Goal: Transaction & Acquisition: Purchase product/service

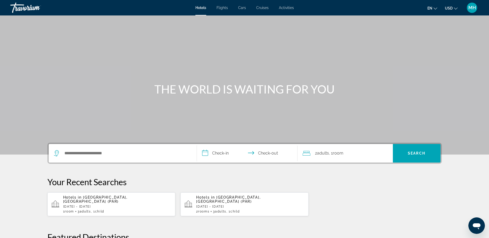
click at [437, 7] on icon "Change language" at bounding box center [436, 9] width 4 height 4
click at [358, 43] on div "Main content" at bounding box center [244, 77] width 489 height 155
click at [475, 6] on span "MH" at bounding box center [472, 7] width 7 height 5
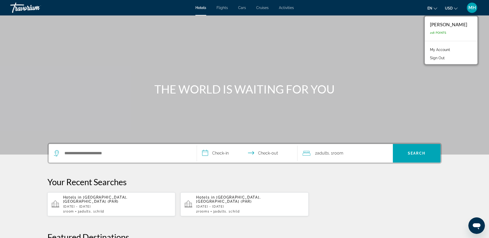
click at [450, 50] on link "My Account" at bounding box center [440, 49] width 25 height 7
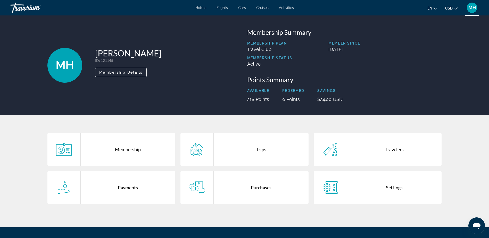
click at [247, 190] on div "Purchases" at bounding box center [261, 187] width 95 height 33
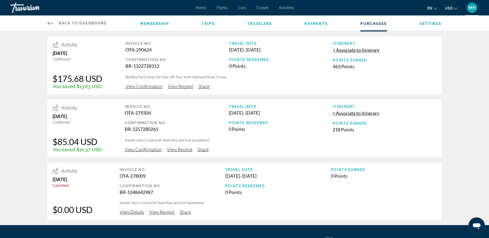
click at [142, 87] on span "View Confirmation" at bounding box center [144, 87] width 37 height 6
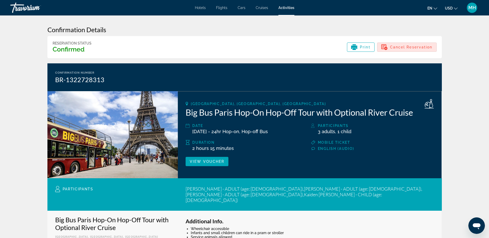
click at [408, 46] on span "Cancel Reservation" at bounding box center [411, 47] width 43 height 4
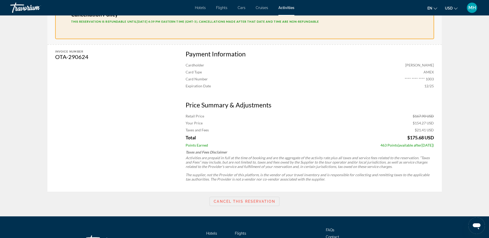
scroll to position [206, 0]
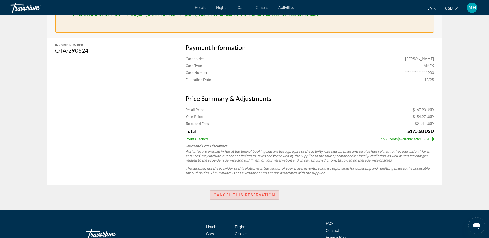
click at [228, 193] on span "Cancel this reservation" at bounding box center [244, 195] width 61 height 4
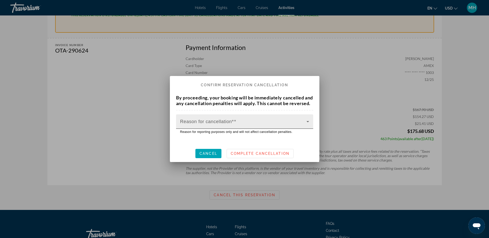
click at [307, 125] on icon at bounding box center [308, 122] width 6 height 6
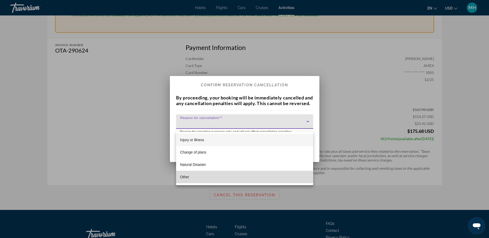
click at [185, 178] on span "Other" at bounding box center [184, 177] width 9 height 6
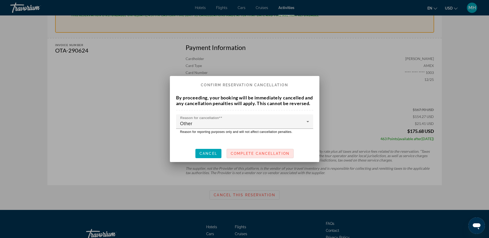
click at [253, 156] on span "Complete Cancellation" at bounding box center [260, 154] width 59 height 4
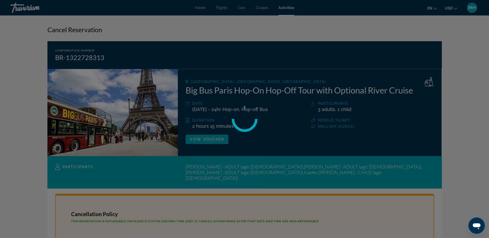
scroll to position [206, 0]
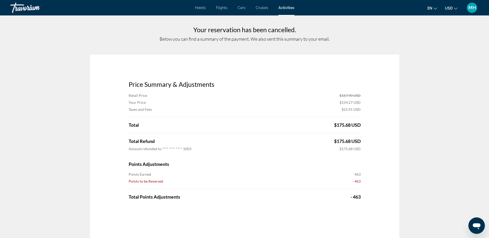
click at [288, 7] on span "Activities" at bounding box center [287, 8] width 16 height 4
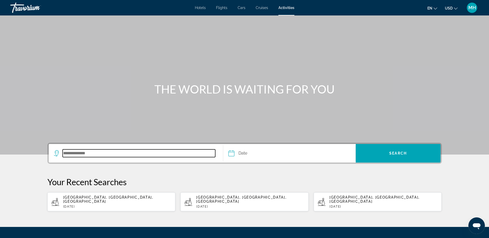
click at [135, 154] on input "Search destination" at bounding box center [139, 154] width 153 height 8
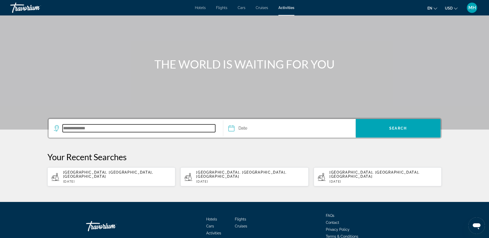
scroll to position [48, 0]
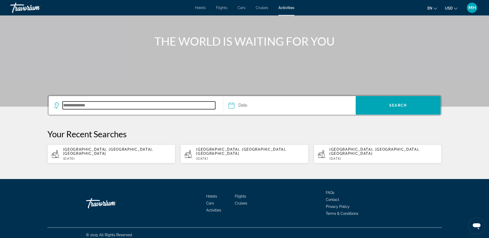
click at [85, 104] on input "Search destination" at bounding box center [139, 106] width 153 height 8
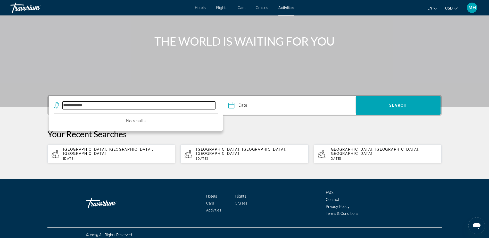
type input "**********"
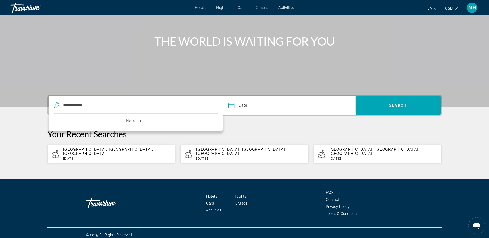
click at [249, 106] on input "Date" at bounding box center [260, 106] width 66 height 20
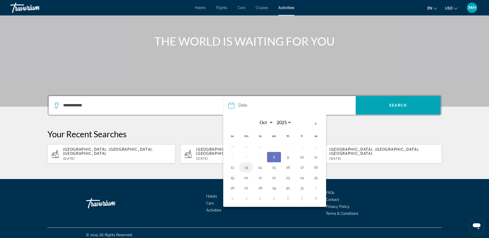
click at [248, 168] on button "13" at bounding box center [246, 167] width 8 height 7
type input "**********"
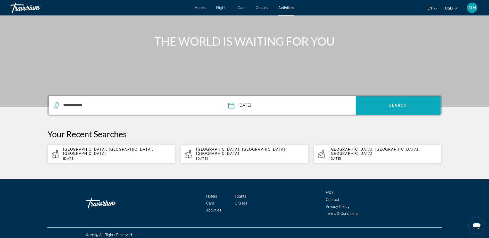
click at [396, 104] on span "Search" at bounding box center [399, 105] width 18 height 4
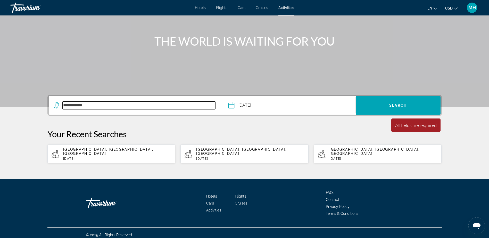
click at [114, 102] on input "**********" at bounding box center [139, 106] width 153 height 8
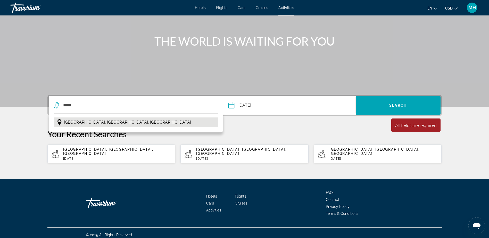
click at [101, 124] on span "[GEOGRAPHIC_DATA], [GEOGRAPHIC_DATA], [GEOGRAPHIC_DATA]" at bounding box center [127, 122] width 127 height 7
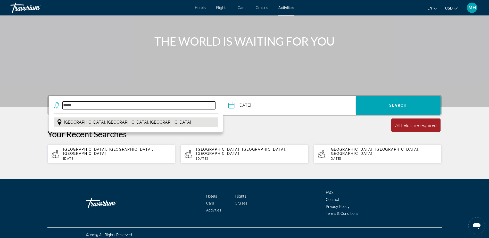
type input "**********"
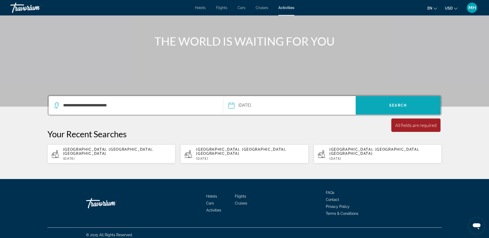
click at [391, 106] on span "Search" at bounding box center [399, 105] width 18 height 4
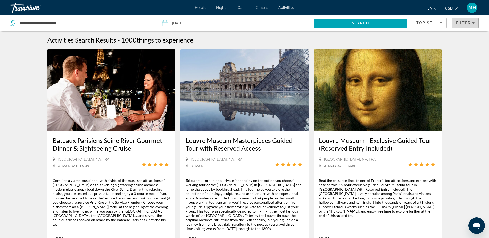
click at [465, 22] on span "Filter" at bounding box center [463, 23] width 15 height 4
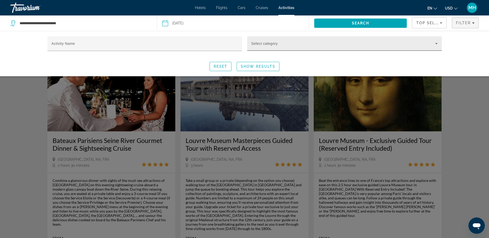
click at [291, 42] on div "Select category" at bounding box center [345, 43] width 187 height 14
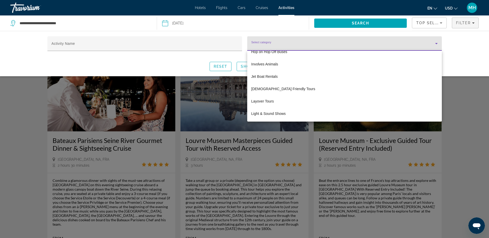
scroll to position [774, 0]
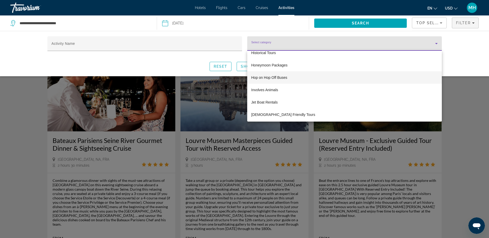
click at [265, 77] on span "Hop on Hop Off Buses" at bounding box center [270, 78] width 36 height 6
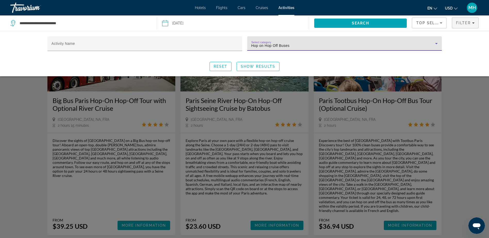
scroll to position [52, 0]
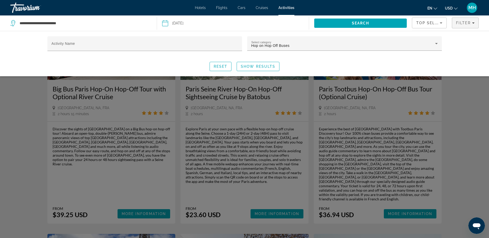
click at [138, 202] on div "Search widget" at bounding box center [244, 157] width 489 height 164
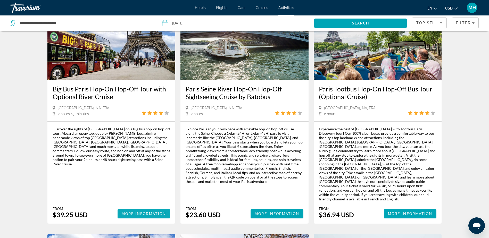
click at [143, 208] on span "Main content" at bounding box center [144, 214] width 53 height 12
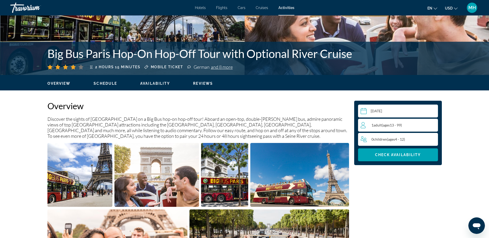
scroll to position [103, 0]
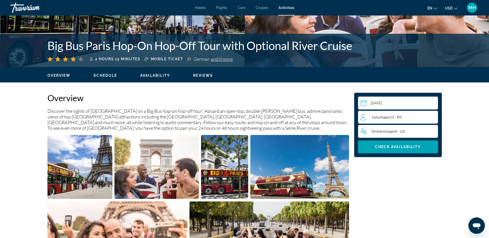
click at [431, 118] on div "1 Adult Adults ( ages [DEMOGRAPHIC_DATA])" at bounding box center [399, 117] width 77 height 6
click at [436, 116] on div "1 Adult Adults ( ages [DEMOGRAPHIC_DATA]) min : 1, max : 15" at bounding box center [399, 117] width 77 height 8
click at [433, 118] on icon "Increment adults" at bounding box center [433, 117] width 5 height 5
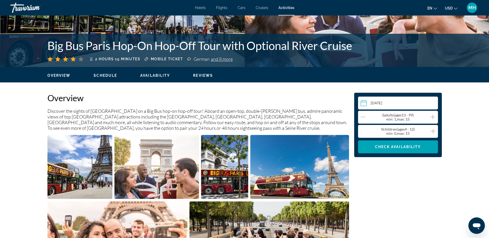
click at [433, 131] on icon "Increment children" at bounding box center [433, 131] width 5 height 5
click at [390, 144] on span "Main content" at bounding box center [398, 147] width 80 height 12
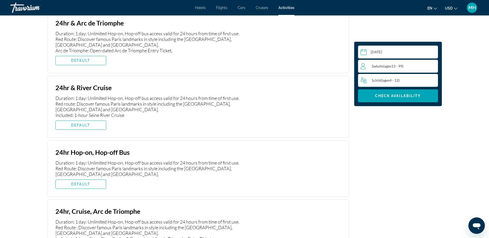
scroll to position [664, 0]
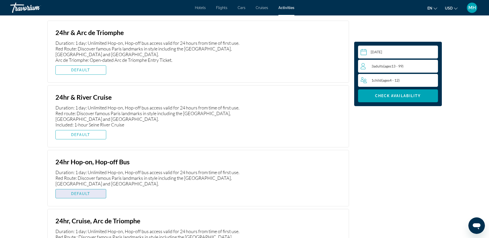
click at [86, 194] on span "DEFAULT" at bounding box center [80, 194] width 19 height 4
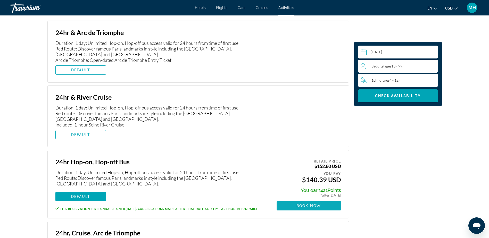
click at [311, 207] on span "Book now" at bounding box center [309, 206] width 25 height 4
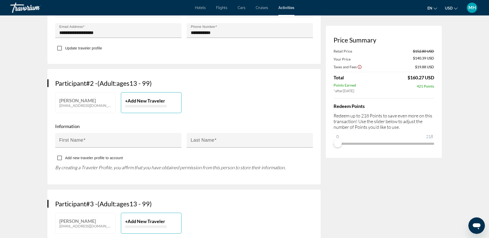
scroll to position [206, 0]
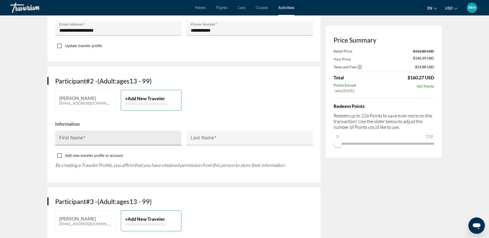
click at [77, 138] on mat-label "First Name" at bounding box center [71, 137] width 24 height 5
click at [77, 138] on input "First Name" at bounding box center [119, 140] width 121 height 6
type input "*****"
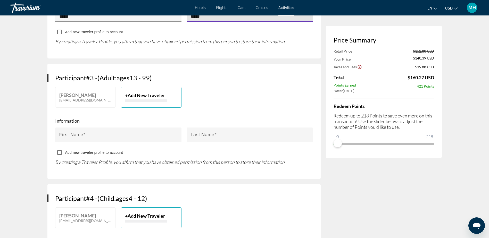
scroll to position [335, 0]
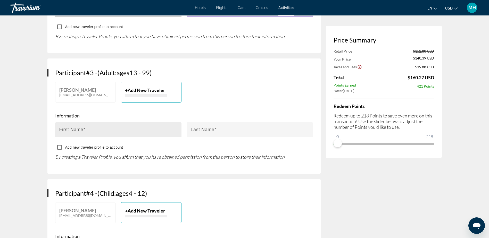
type input "*****"
click at [65, 131] on mat-label "First Name" at bounding box center [71, 129] width 24 height 5
click at [65, 131] on input "First Name" at bounding box center [119, 132] width 121 height 6
type input "******"
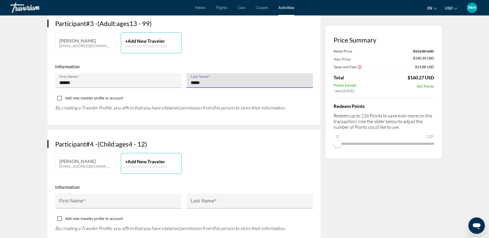
scroll to position [413, 0]
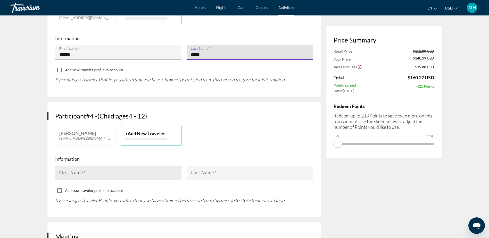
type input "*****"
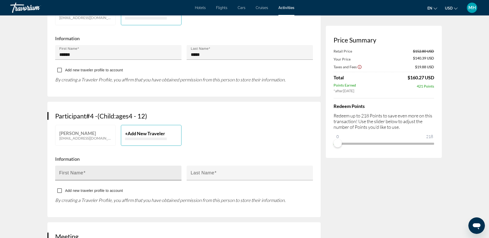
click at [74, 173] on mat-label "First Name" at bounding box center [71, 173] width 24 height 5
click at [74, 173] on input "First Name" at bounding box center [119, 175] width 121 height 6
type input "******"
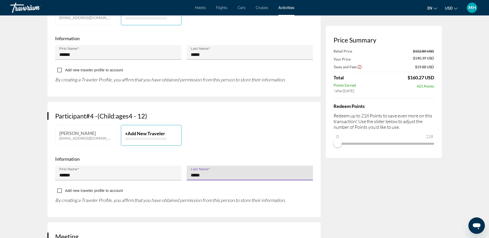
type input "*****"
click at [237, 140] on div "[PERSON_NAME] [EMAIL_ADDRESS][DOMAIN_NAME] + Add New Traveler" at bounding box center [184, 138] width 263 height 26
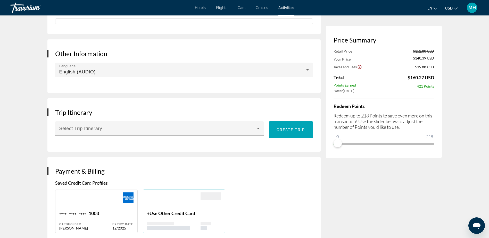
scroll to position [645, 0]
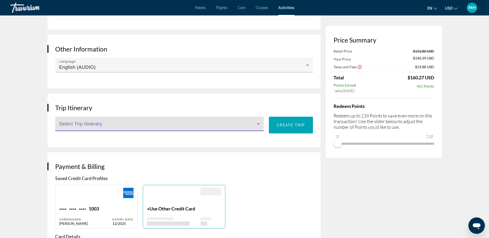
click at [260, 123] on icon "Main content" at bounding box center [258, 124] width 6 height 6
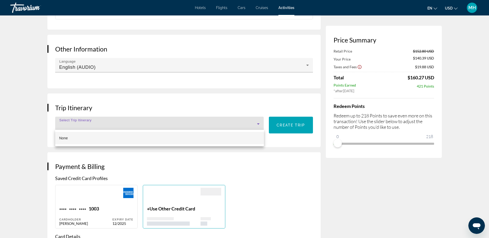
click at [96, 123] on div at bounding box center [244, 119] width 489 height 238
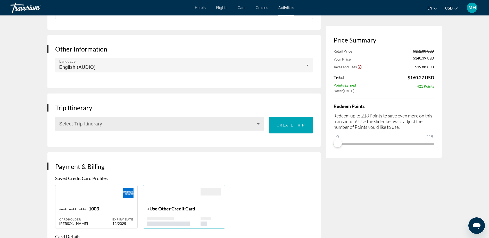
click at [91, 124] on span "Main content" at bounding box center [158, 126] width 198 height 6
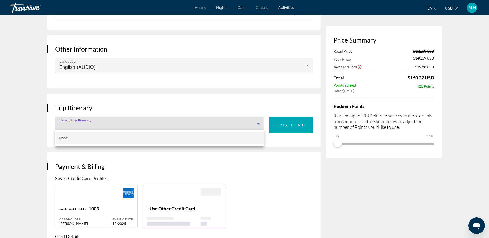
click at [143, 101] on div at bounding box center [244, 119] width 489 height 238
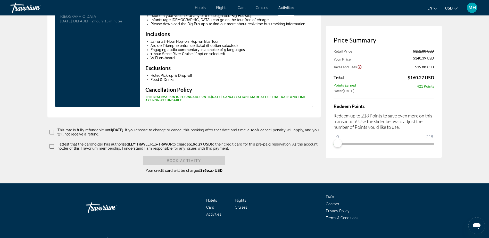
scroll to position [1127, 0]
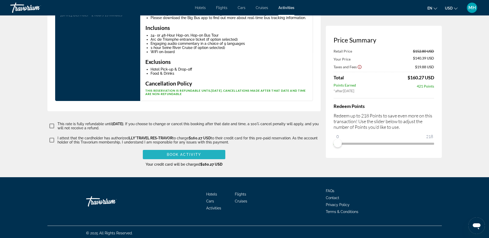
click at [182, 153] on span "Book Activity" at bounding box center [184, 155] width 34 height 4
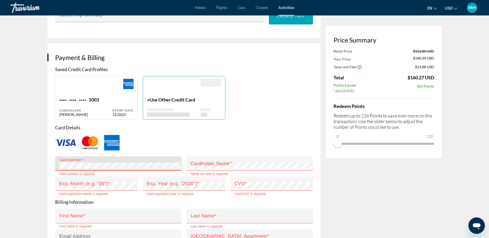
scroll to position [722, 0]
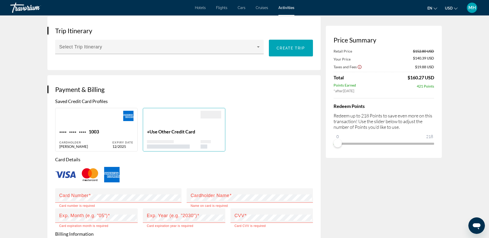
click at [109, 123] on div "Main content" at bounding box center [85, 120] width 53 height 18
type input "*****"
type input "**********"
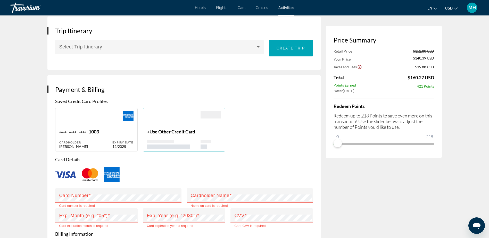
type input "**********"
type input "*****"
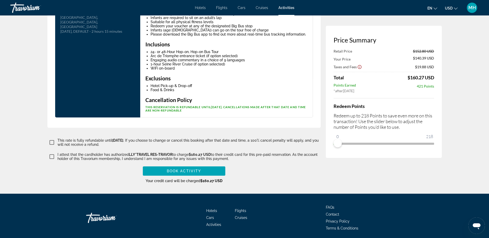
scroll to position [1109, 0]
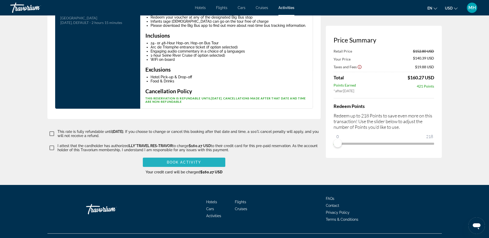
click at [183, 160] on span "Book Activity" at bounding box center [184, 162] width 34 height 4
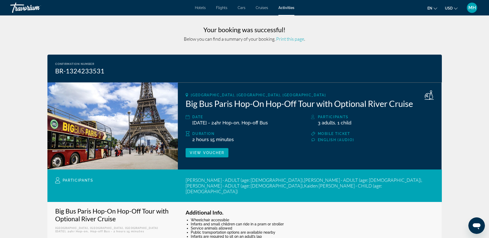
click at [291, 39] on span "Print this page" at bounding box center [290, 39] width 28 height 6
click at [199, 152] on span "View Voucher" at bounding box center [207, 153] width 35 height 4
click at [286, 6] on span "Activities" at bounding box center [287, 8] width 16 height 4
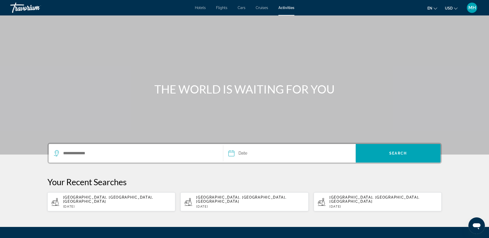
click at [347, 199] on span "[GEOGRAPHIC_DATA], [GEOGRAPHIC_DATA], [GEOGRAPHIC_DATA]" at bounding box center [375, 200] width 90 height 8
type input "**********"
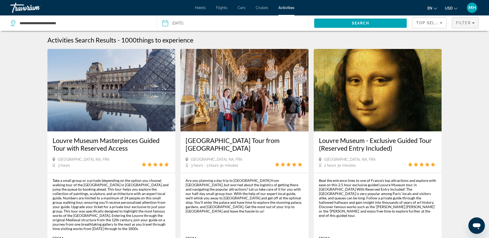
click at [466, 24] on span "Filter" at bounding box center [463, 23] width 15 height 4
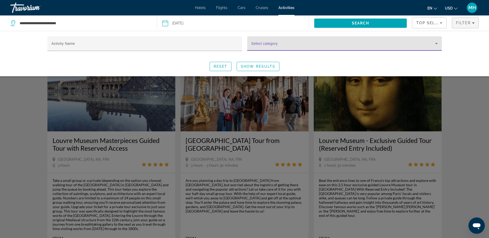
click at [437, 44] on icon "Search widget" at bounding box center [437, 43] width 3 height 1
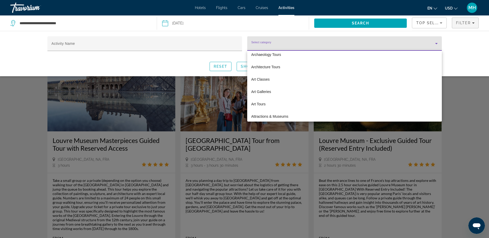
scroll to position [26, 0]
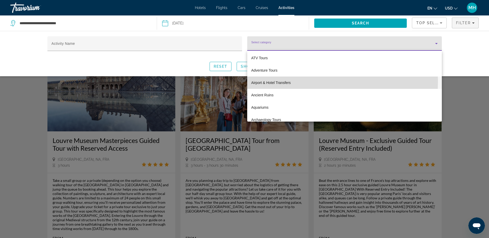
click at [275, 81] on span "Airport & Hotel Transfers" at bounding box center [271, 83] width 39 height 6
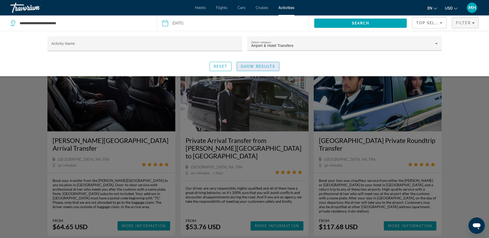
drag, startPoint x: 263, startPoint y: 63, endPoint x: 280, endPoint y: 65, distance: 16.3
click at [263, 64] on span "Search widget" at bounding box center [258, 66] width 42 height 12
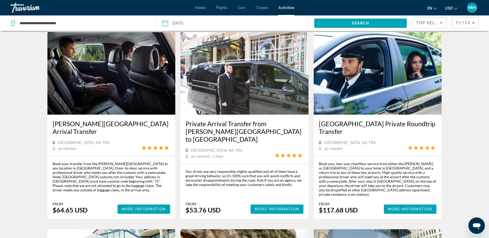
scroll to position [26, 0]
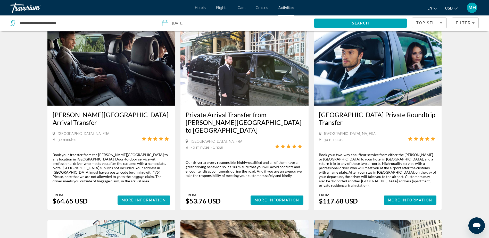
click at [148, 194] on span "Main content" at bounding box center [144, 200] width 53 height 12
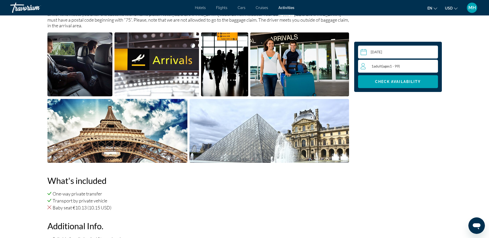
scroll to position [206, 0]
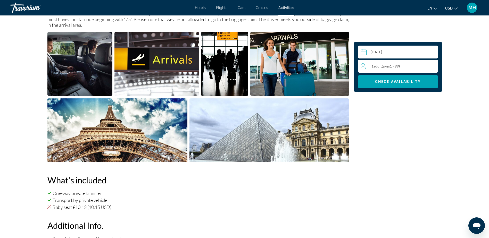
click at [428, 66] on div "1 Adult Adults ( ages [DEMOGRAPHIC_DATA])" at bounding box center [399, 66] width 77 height 6
click at [433, 65] on icon "Increment adults" at bounding box center [433, 66] width 5 height 5
click at [398, 81] on span "Check Availability" at bounding box center [398, 82] width 46 height 4
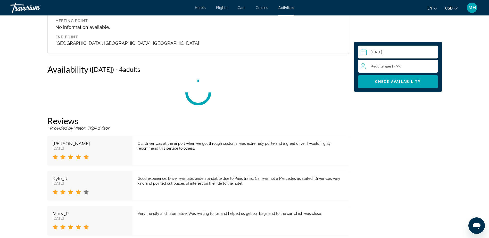
scroll to position [646, 0]
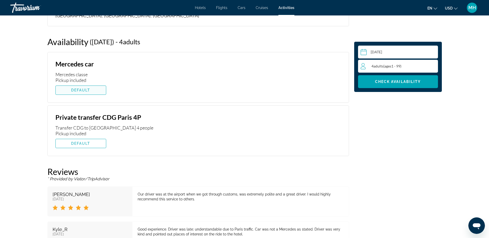
click at [82, 88] on span "DEFAULT" at bounding box center [80, 90] width 19 height 4
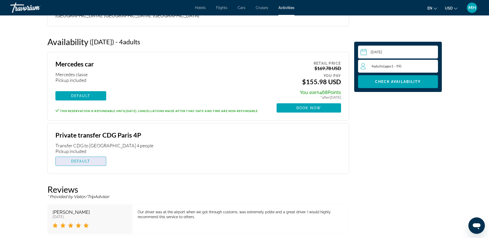
click at [80, 158] on span "Main content" at bounding box center [81, 161] width 50 height 12
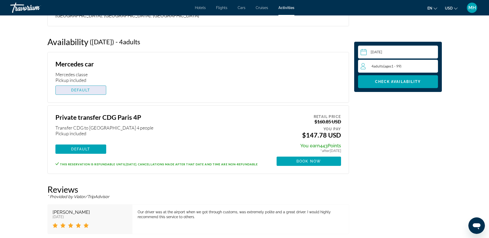
click at [81, 88] on span "DEFAULT" at bounding box center [80, 90] width 19 height 4
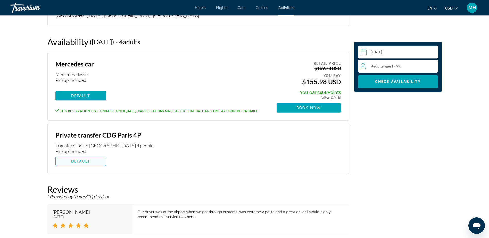
click at [75, 159] on span "DEFAULT" at bounding box center [80, 161] width 19 height 4
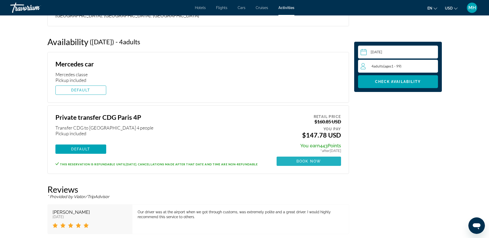
click at [305, 159] on span "Book now" at bounding box center [309, 161] width 25 height 4
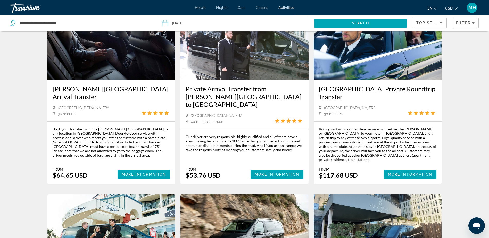
scroll to position [26, 0]
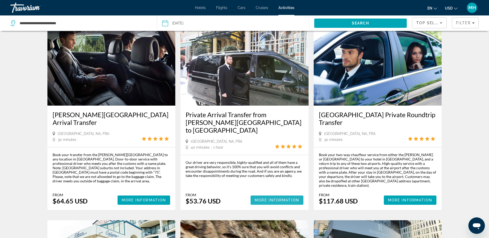
click at [269, 198] on span "More Information" at bounding box center [277, 200] width 45 height 4
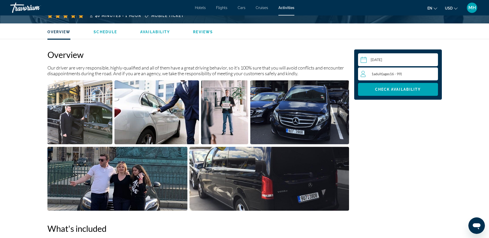
scroll to position [155, 0]
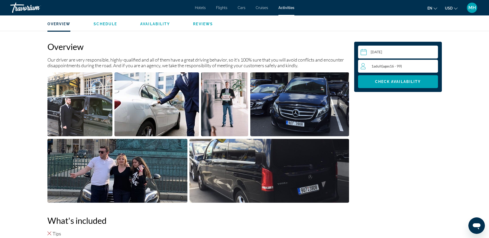
click at [432, 67] on div "1 Adult Adults ( ages [DEMOGRAPHIC_DATA])" at bounding box center [399, 66] width 77 height 6
click at [431, 66] on icon "Increment adults" at bounding box center [433, 66] width 5 height 6
click at [398, 80] on span "Check Availability" at bounding box center [398, 82] width 46 height 4
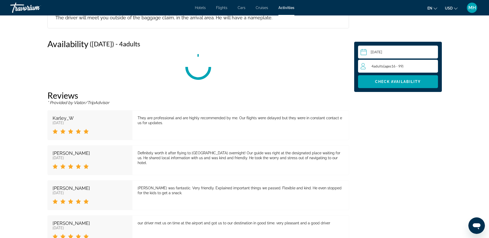
scroll to position [688, 0]
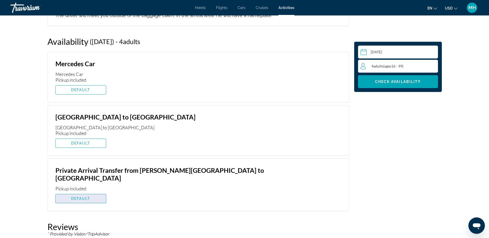
click at [80, 197] on span "DEFAULT" at bounding box center [80, 199] width 19 height 4
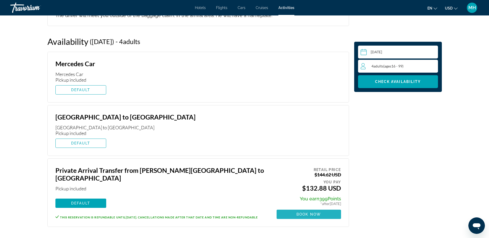
click at [311, 213] on span "Book now" at bounding box center [309, 215] width 25 height 4
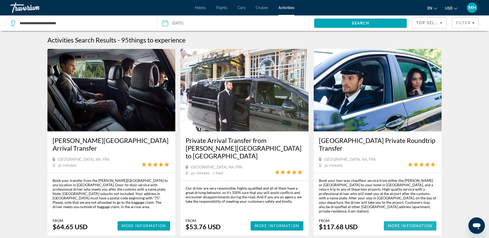
click at [408, 224] on span "More Information" at bounding box center [410, 226] width 45 height 4
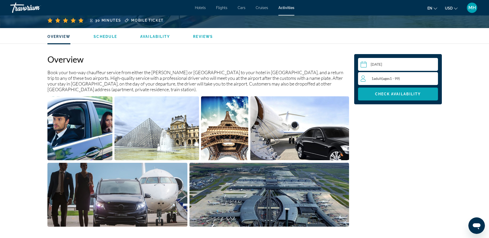
scroll to position [155, 0]
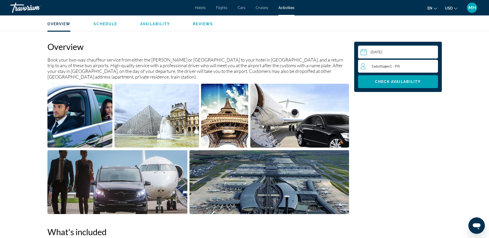
click at [429, 65] on div "1 Adult Adults ( ages [DEMOGRAPHIC_DATA])" at bounding box center [399, 66] width 77 height 6
click at [434, 65] on icon "Increment adults" at bounding box center [433, 66] width 5 height 6
click at [434, 64] on icon "Increment adults" at bounding box center [433, 66] width 5 height 6
click at [397, 81] on span "Check Availability" at bounding box center [398, 82] width 46 height 4
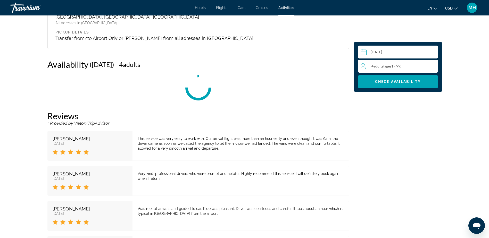
scroll to position [666, 0]
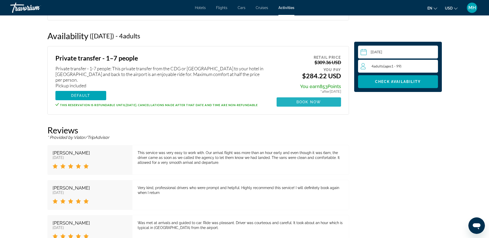
click at [304, 100] on span "Main content" at bounding box center [309, 102] width 65 height 12
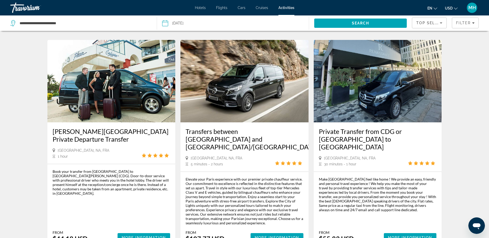
scroll to position [232, 0]
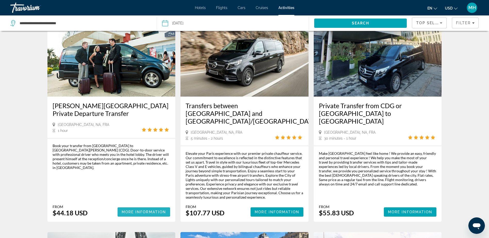
click at [146, 210] on span "More Information" at bounding box center [144, 212] width 45 height 4
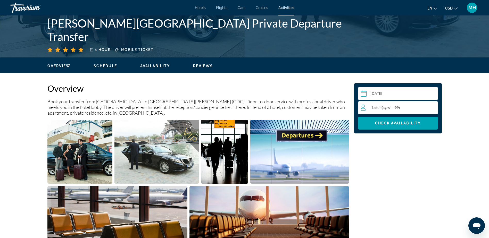
scroll to position [103, 0]
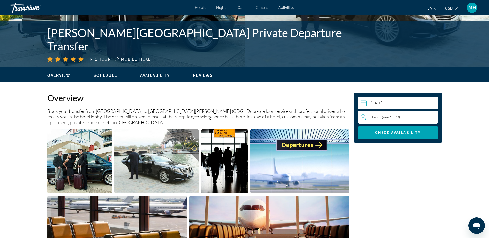
click at [429, 118] on div "1 Adult Adults ( ages [DEMOGRAPHIC_DATA])" at bounding box center [399, 117] width 77 height 6
click at [432, 118] on icon "Increment adults" at bounding box center [433, 117] width 5 height 6
click at [389, 132] on span "Check Availability" at bounding box center [398, 133] width 46 height 4
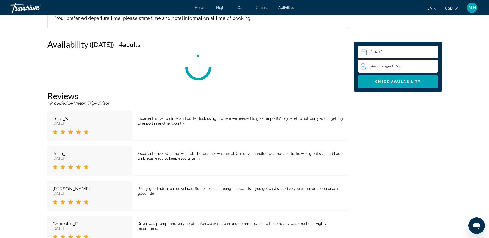
scroll to position [673, 0]
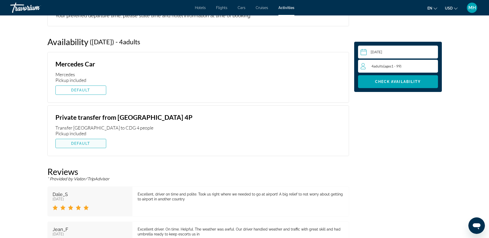
click at [77, 142] on span "DEFAULT" at bounding box center [80, 144] width 19 height 4
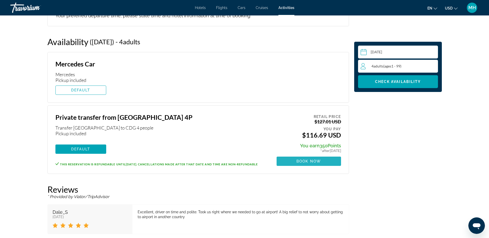
click at [309, 157] on button "Book now" at bounding box center [309, 161] width 65 height 9
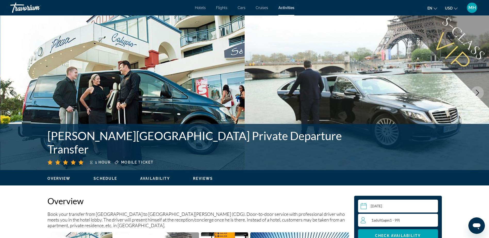
click at [388, 206] on input "Main content" at bounding box center [399, 207] width 82 height 14
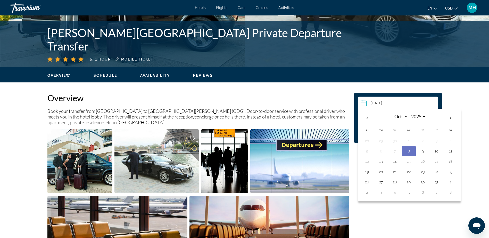
scroll to position [129, 0]
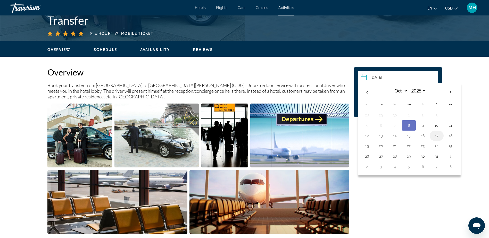
click at [439, 137] on button "17" at bounding box center [437, 135] width 8 height 7
type input "**********"
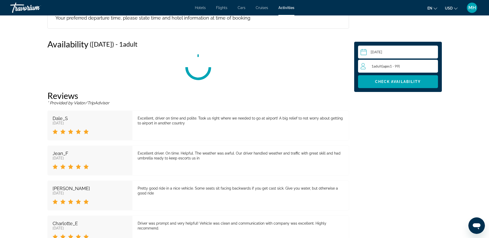
scroll to position [673, 0]
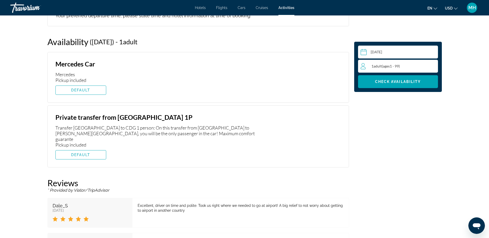
click at [431, 66] on div "1 Adult Adults ( ages [DEMOGRAPHIC_DATA])" at bounding box center [399, 66] width 77 height 6
click at [432, 66] on icon "Increment adults" at bounding box center [433, 66] width 5 height 5
click at [386, 80] on span "Check Availability" at bounding box center [398, 82] width 46 height 4
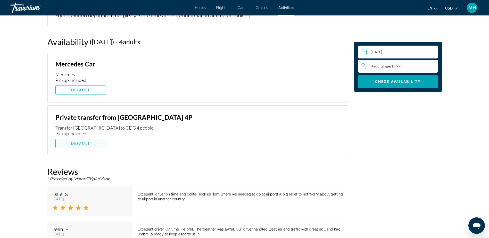
click at [79, 142] on span "DEFAULT" at bounding box center [80, 144] width 19 height 4
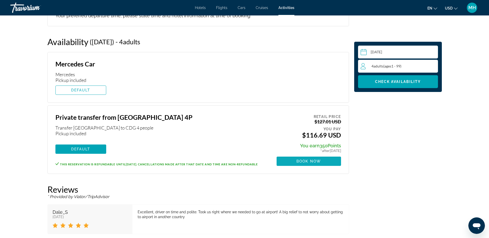
click at [313, 159] on span "Book now" at bounding box center [309, 161] width 25 height 4
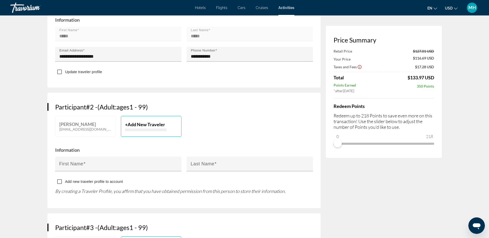
scroll to position [181, 0]
click at [91, 163] on input "First Name" at bounding box center [119, 166] width 121 height 6
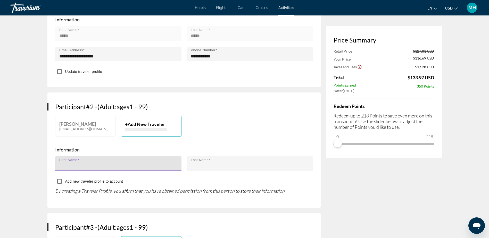
type input "*****"
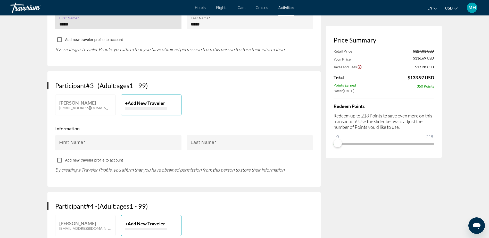
scroll to position [335, 0]
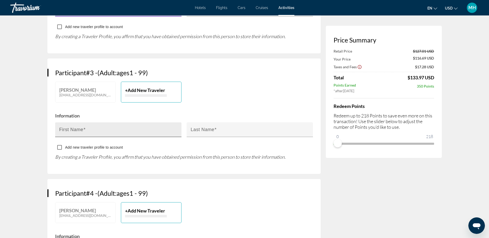
click at [69, 131] on mat-label "First Name" at bounding box center [71, 129] width 24 height 5
click at [69, 131] on input "First Name" at bounding box center [119, 132] width 121 height 6
click at [63, 129] on input "First Name" at bounding box center [119, 132] width 121 height 6
click at [61, 132] on input "First Name" at bounding box center [119, 132] width 121 height 6
type input "******"
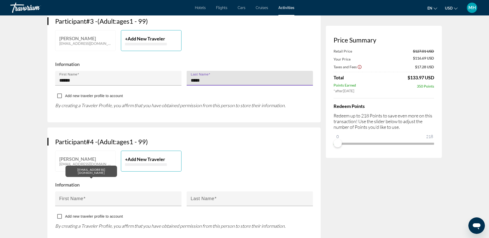
scroll to position [413, 0]
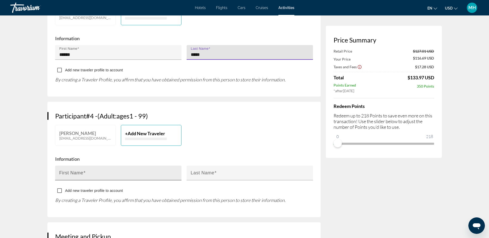
type input "*****"
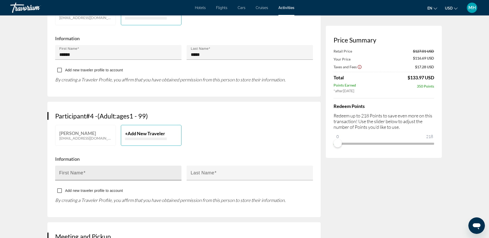
click at [78, 173] on mat-label "First Name" at bounding box center [71, 173] width 24 height 5
click at [78, 173] on input "First Name" at bounding box center [119, 175] width 121 height 6
type input "******"
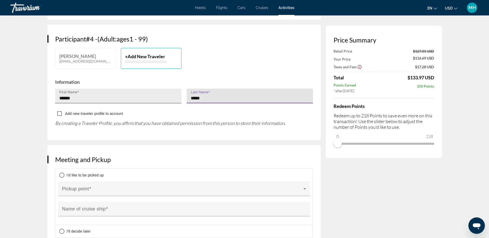
scroll to position [516, 0]
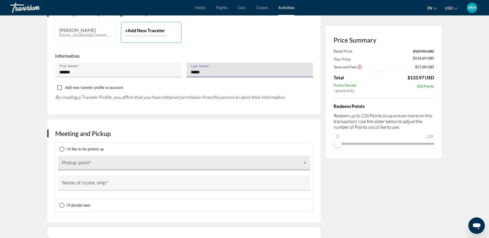
type input "*****"
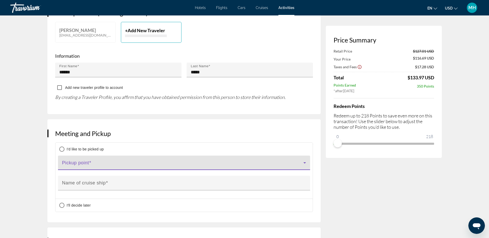
click at [304, 163] on icon "Main content" at bounding box center [305, 163] width 3 height 1
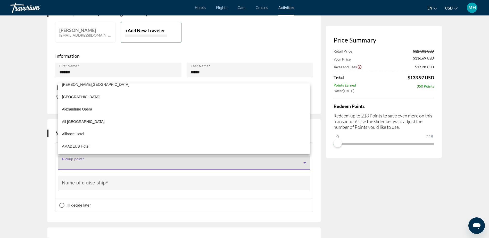
scroll to position [310, 0]
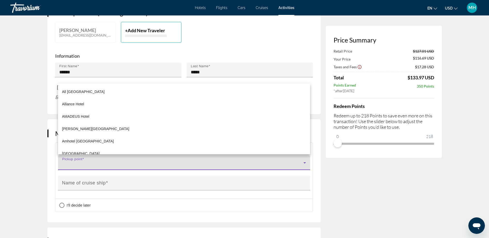
click at [111, 162] on div at bounding box center [244, 119] width 489 height 238
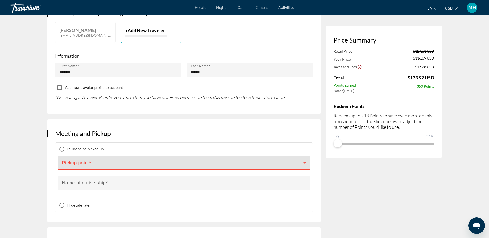
click at [111, 162] on span "Main content" at bounding box center [182, 165] width 241 height 6
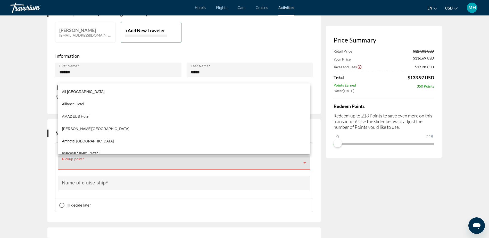
click at [113, 162] on div at bounding box center [244, 119] width 489 height 238
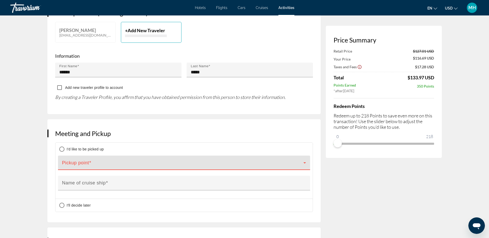
click at [88, 163] on span "Main content" at bounding box center [182, 165] width 241 height 6
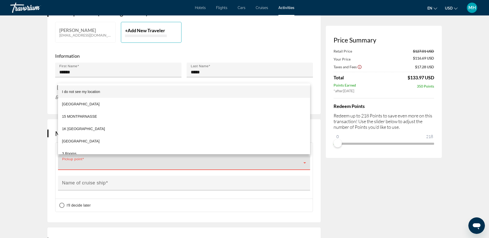
drag, startPoint x: 87, startPoint y: 161, endPoint x: 75, endPoint y: 164, distance: 12.2
click at [75, 164] on div at bounding box center [244, 119] width 489 height 238
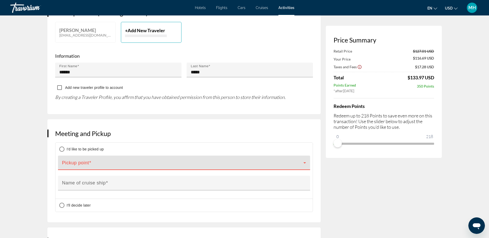
click at [63, 163] on span "Main content" at bounding box center [182, 165] width 241 height 6
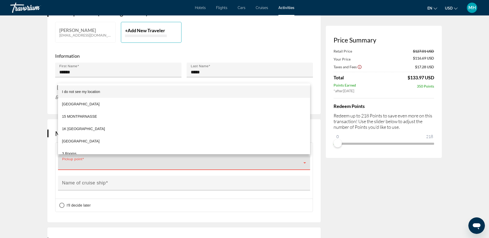
click at [63, 163] on div at bounding box center [244, 119] width 489 height 238
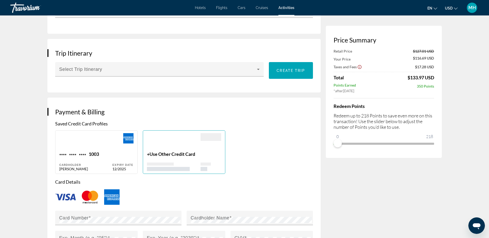
scroll to position [774, 0]
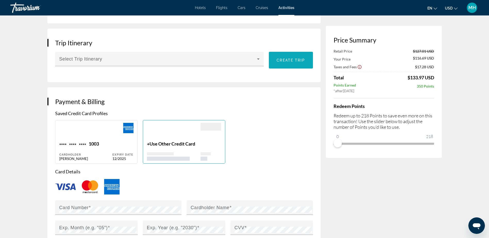
click at [295, 58] on span "Create trip" at bounding box center [291, 60] width 28 height 4
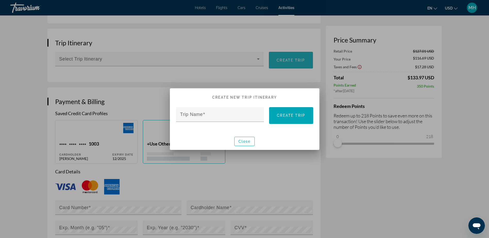
scroll to position [0, 0]
click at [189, 116] on mat-label "Trip Name" at bounding box center [191, 114] width 23 height 5
click at [189, 116] on input "Trip Name" at bounding box center [221, 117] width 83 height 6
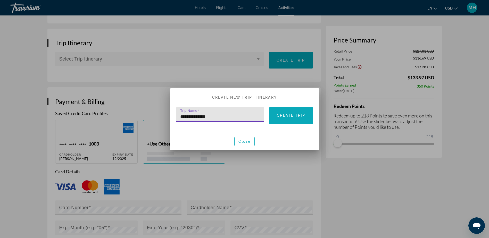
type input "**********"
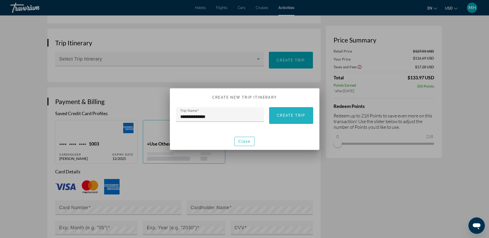
click at [297, 115] on span "Create trip" at bounding box center [291, 116] width 28 height 4
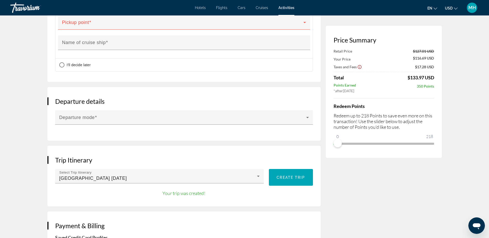
scroll to position [619, 0]
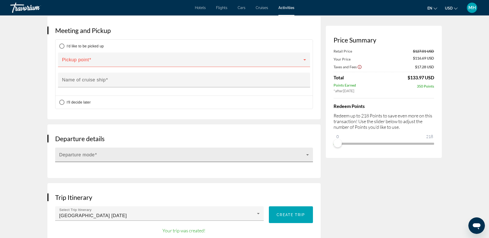
click at [105, 151] on div "Departure mode" at bounding box center [184, 155] width 250 height 14
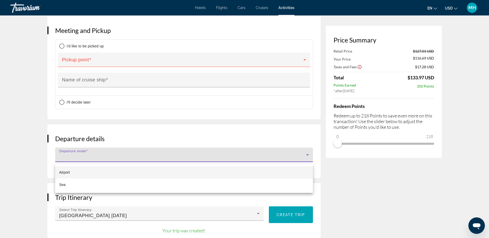
scroll to position [593, 0]
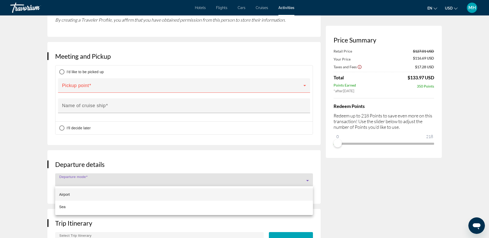
click at [124, 163] on div at bounding box center [244, 119] width 489 height 238
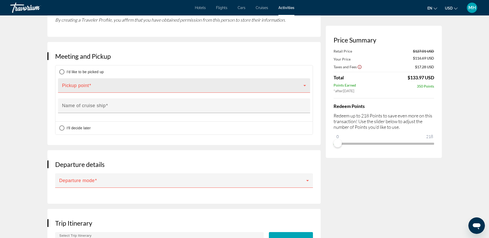
click at [144, 80] on div "Pickup point" at bounding box center [184, 85] width 244 height 14
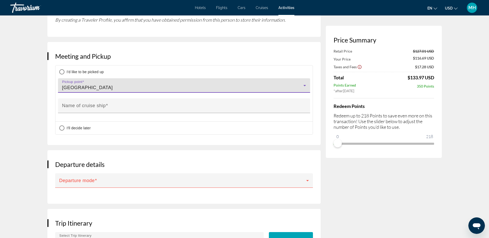
click at [304, 84] on icon "Main content" at bounding box center [305, 86] width 6 height 6
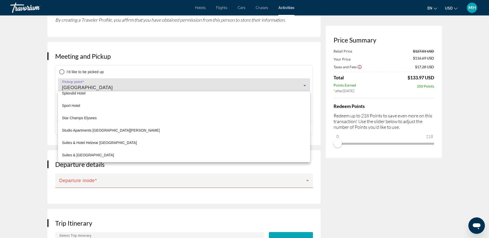
scroll to position [22953, 0]
click at [234, 72] on div at bounding box center [244, 119] width 489 height 238
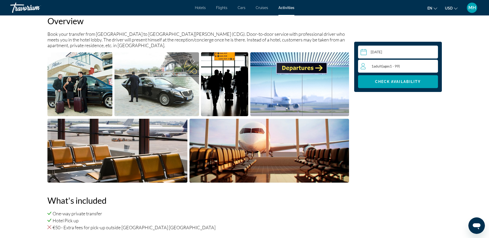
scroll to position [181, 0]
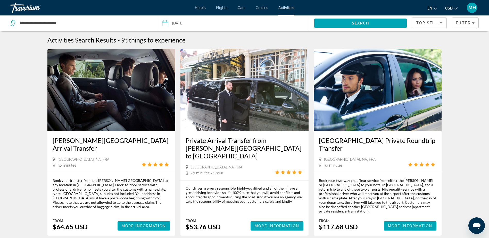
click at [279, 220] on span "Main content" at bounding box center [277, 226] width 53 height 12
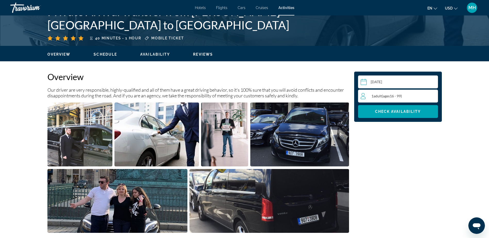
scroll to position [155, 0]
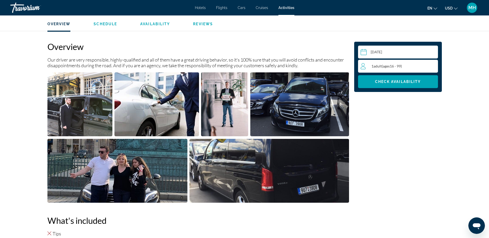
click at [430, 67] on div "1 Adult Adults ( ages [DEMOGRAPHIC_DATA])" at bounding box center [399, 66] width 77 height 6
click at [432, 66] on icon "Increment adults" at bounding box center [433, 66] width 5 height 6
click at [397, 82] on span "Check Availability" at bounding box center [398, 82] width 46 height 4
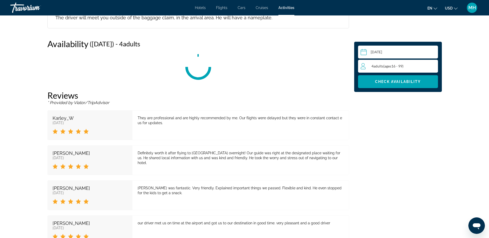
scroll to position [688, 0]
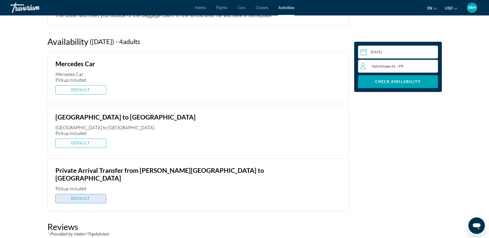
click at [77, 197] on span "DEFAULT" at bounding box center [80, 199] width 19 height 4
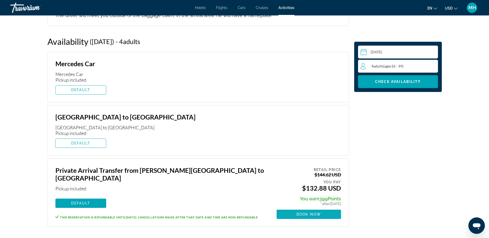
click at [305, 213] on span "Book now" at bounding box center [309, 215] width 25 height 4
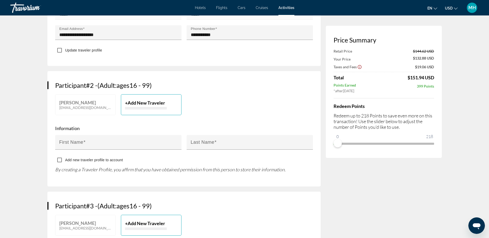
scroll to position [232, 0]
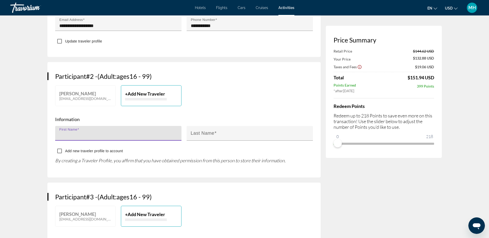
click at [99, 133] on input "First Name" at bounding box center [119, 136] width 121 height 6
type input "*****"
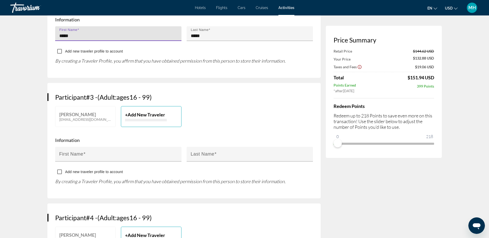
scroll to position [335, 0]
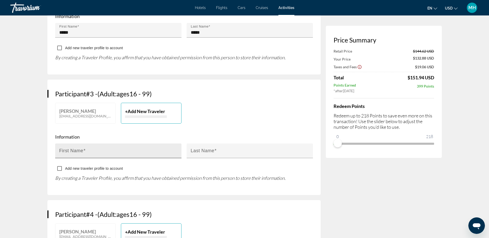
click at [80, 148] on mat-label "First Name" at bounding box center [71, 150] width 24 height 5
click at [80, 150] on input "First Name" at bounding box center [119, 153] width 121 height 6
type input "******"
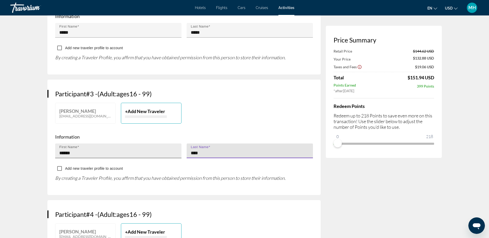
type input "*****"
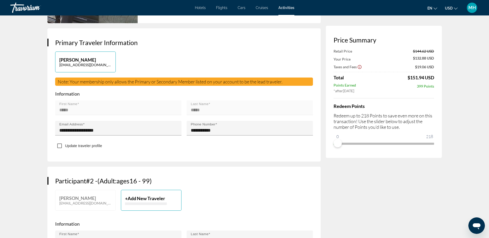
scroll to position [0, 0]
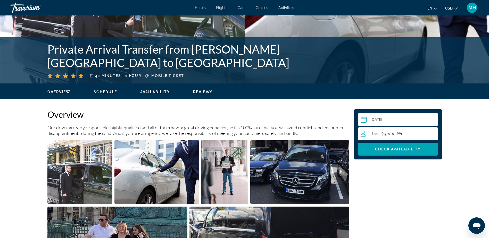
scroll to position [103, 0]
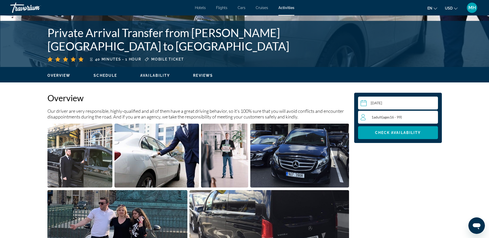
click at [432, 117] on div "1 Adult Adults ( ages [DEMOGRAPHIC_DATA])" at bounding box center [399, 117] width 77 height 6
click at [432, 117] on icon "Increment adults" at bounding box center [433, 117] width 5 height 5
click at [392, 134] on span "Check Availability" at bounding box center [398, 133] width 46 height 4
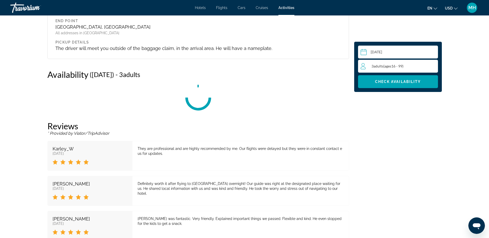
scroll to position [687, 0]
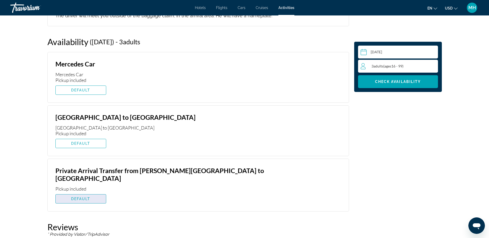
click at [81, 197] on span "DEFAULT" at bounding box center [80, 199] width 19 height 4
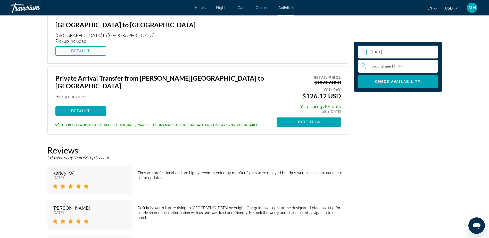
scroll to position [791, 0]
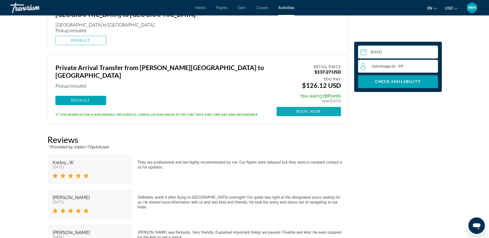
click at [297, 110] on span "Book now" at bounding box center [309, 112] width 25 height 4
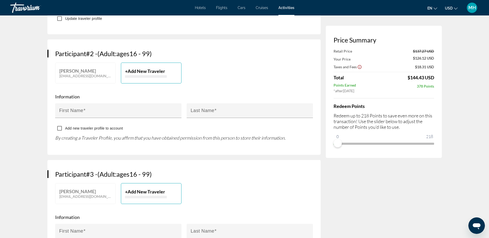
scroll to position [258, 0]
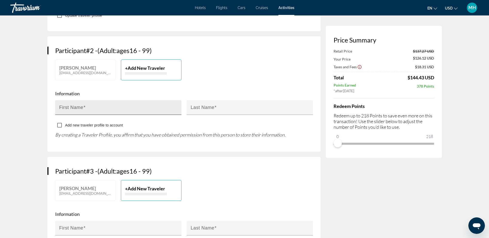
click at [101, 107] on input "First Name" at bounding box center [119, 110] width 121 height 6
type input "*****"
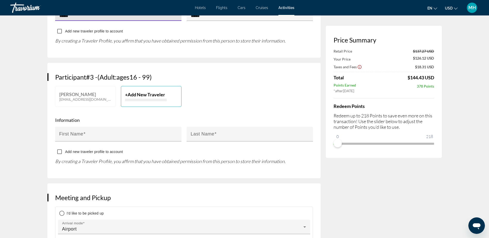
scroll to position [361, 0]
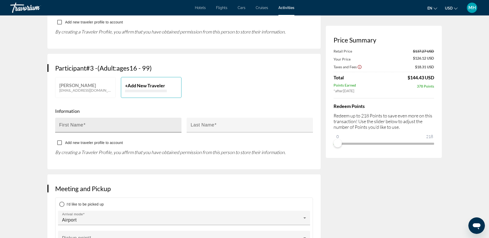
click at [72, 123] on mat-label "First Name" at bounding box center [71, 125] width 24 height 5
click at [72, 124] on input "First Name" at bounding box center [119, 127] width 121 height 6
type input "******"
type input "*****"
click at [152, 83] on span "Add New Traveler" at bounding box center [146, 86] width 37 height 6
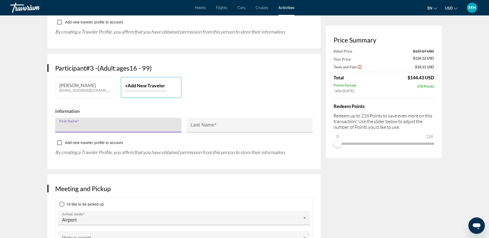
click at [89, 124] on input "First Name" at bounding box center [119, 127] width 121 height 6
type input "******"
type input "*****"
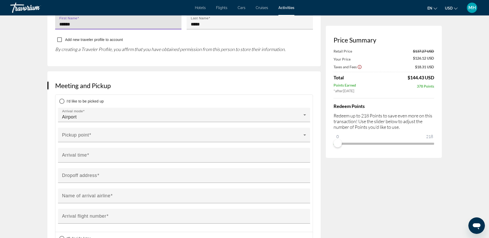
scroll to position [490, 0]
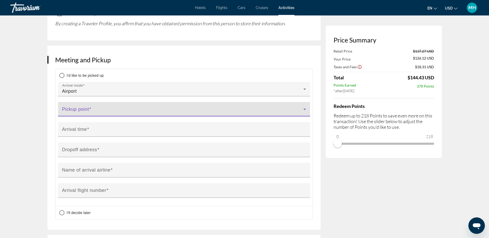
click at [162, 108] on span "Main content" at bounding box center [182, 111] width 241 height 6
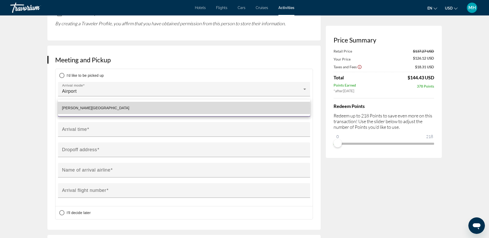
click at [139, 108] on mat-option "[PERSON_NAME][GEOGRAPHIC_DATA]" at bounding box center [184, 108] width 252 height 12
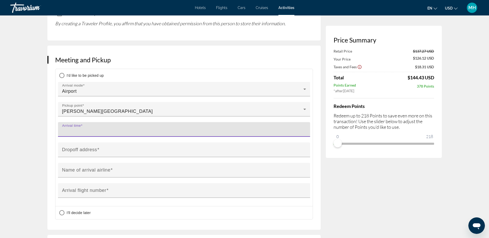
click at [138, 129] on input "Arrival time" at bounding box center [185, 132] width 247 height 6
click at [137, 129] on input "Arrival time" at bounding box center [185, 132] width 247 height 6
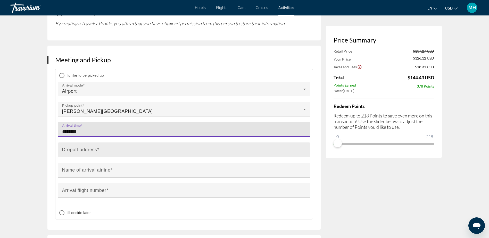
type input "********"
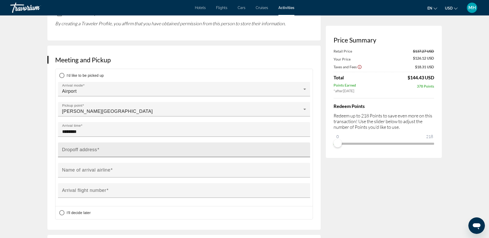
click at [85, 147] on mat-label "Dropoff address" at bounding box center [79, 149] width 35 height 5
click at [85, 149] on input "Dropoff address" at bounding box center [185, 152] width 247 height 6
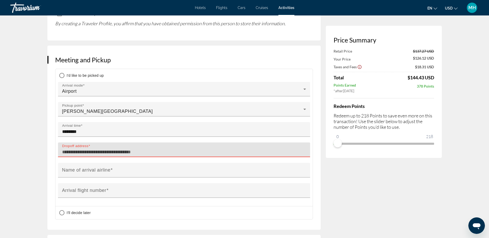
drag, startPoint x: 157, startPoint y: 133, endPoint x: 47, endPoint y: 133, distance: 109.7
click at [47, 133] on div "Meeting and Pickup I'd like to be picked up Arrival mode Airport [GEOGRAPHIC_DA…" at bounding box center [183, 138] width 273 height 184
paste input "**********"
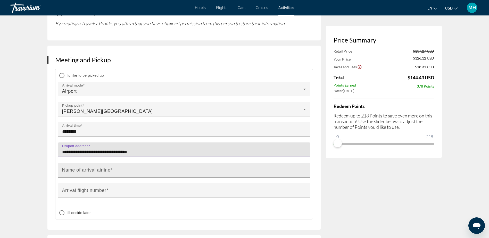
type input "**********"
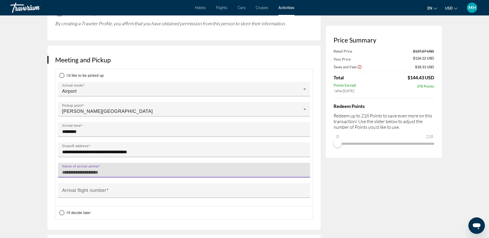
click at [118, 170] on input "Name of arrival airline" at bounding box center [185, 173] width 247 height 6
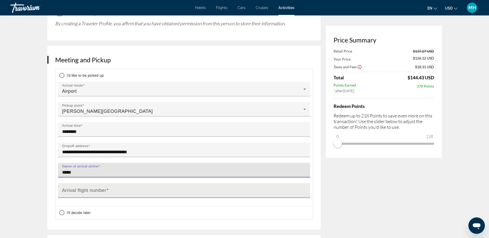
type input "*****"
click at [92, 188] on mat-label "Arrival flight number" at bounding box center [84, 190] width 44 height 5
click at [92, 190] on input "Arrival flight number" at bounding box center [185, 193] width 247 height 6
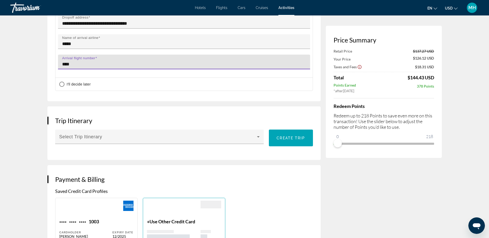
scroll to position [619, 0]
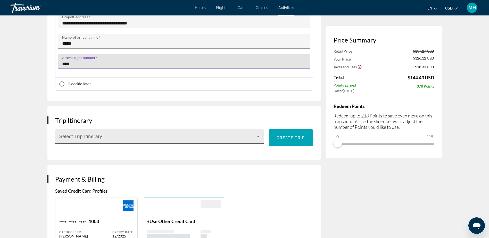
type input "****"
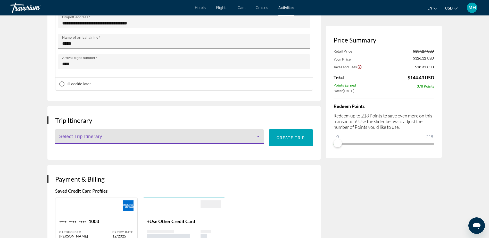
click at [259, 136] on icon "Main content" at bounding box center [258, 136] width 3 height 1
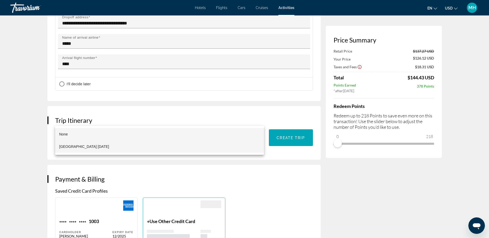
click at [71, 148] on span "[GEOGRAPHIC_DATA] [DATE]" at bounding box center [84, 147] width 50 height 6
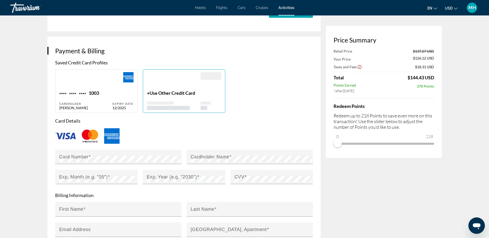
scroll to position [748, 0]
click at [116, 72] on div "Main content" at bounding box center [122, 81] width 21 height 18
type input "*****"
type input "**********"
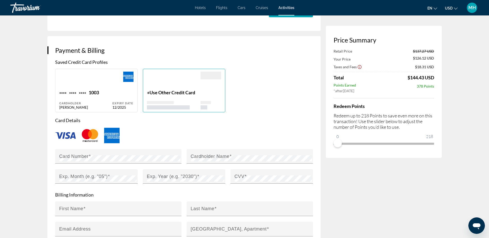
type input "**********"
type input "*****"
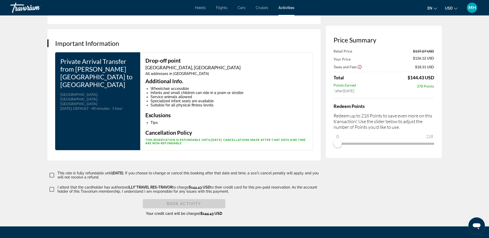
scroll to position [1032, 0]
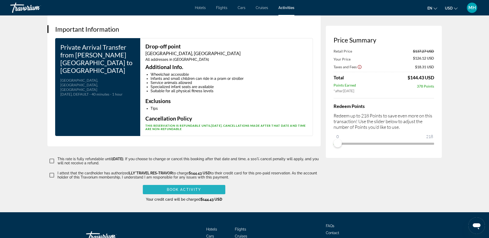
click at [179, 188] on span "Book Activity" at bounding box center [184, 190] width 34 height 4
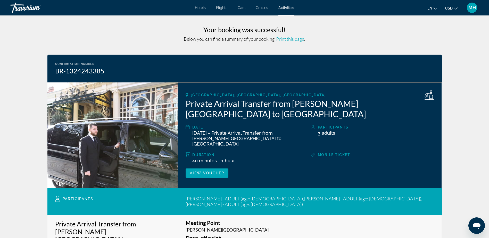
drag, startPoint x: 287, startPoint y: 38, endPoint x: 71, endPoint y: 149, distance: 242.8
click at [287, 38] on span "Print this page" at bounding box center [290, 39] width 28 height 6
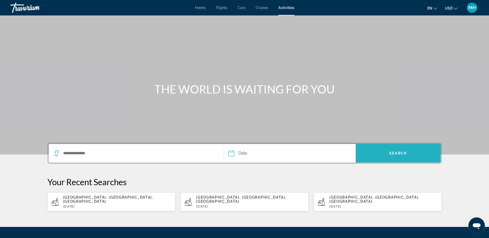
click at [395, 150] on span "Search" at bounding box center [398, 153] width 85 height 12
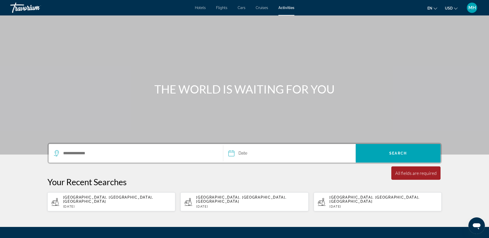
click at [96, 199] on span "[GEOGRAPHIC_DATA], [GEOGRAPHIC_DATA], [GEOGRAPHIC_DATA]" at bounding box center [108, 200] width 90 height 8
type input "**********"
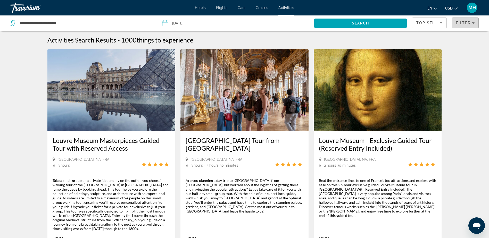
click at [474, 23] on icon "Filters" at bounding box center [473, 22] width 3 height 1
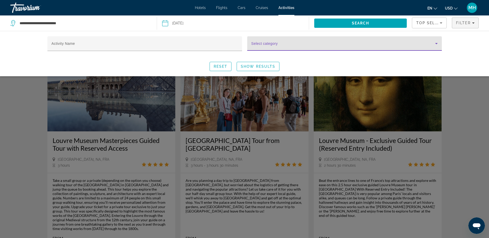
click at [436, 44] on icon "Search widget" at bounding box center [437, 44] width 6 height 6
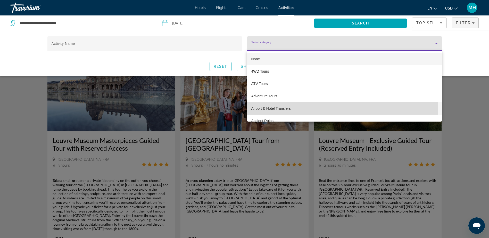
click at [272, 106] on span "Airport & Hotel Transfers" at bounding box center [271, 109] width 39 height 6
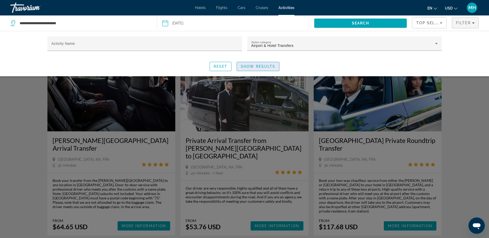
click at [263, 65] on span "Show Results" at bounding box center [258, 67] width 35 height 4
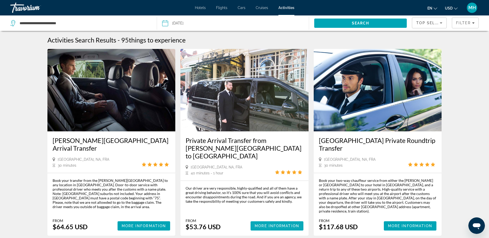
click at [267, 224] on span "More Information" at bounding box center [277, 226] width 45 height 4
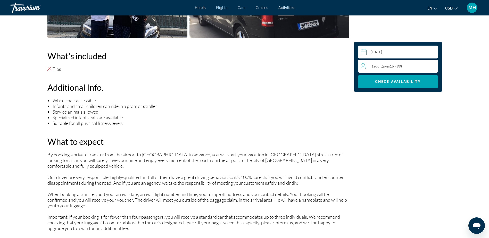
scroll to position [310, 0]
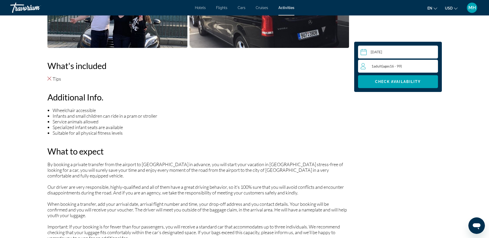
click at [432, 67] on div "1 Adult Adults ( ages [DEMOGRAPHIC_DATA])" at bounding box center [399, 66] width 77 height 6
click at [432, 67] on icon "Increment adults" at bounding box center [433, 66] width 5 height 6
click at [434, 63] on icon "Increment adults" at bounding box center [433, 66] width 5 height 6
click at [365, 65] on icon "Decrement adults" at bounding box center [363, 66] width 5 height 6
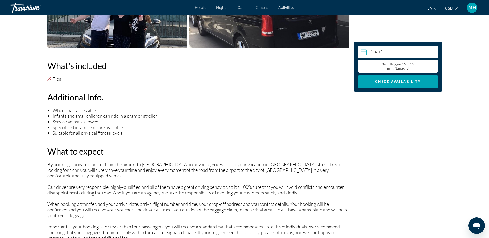
click at [365, 65] on icon "Decrement adults" at bounding box center [363, 66] width 5 height 6
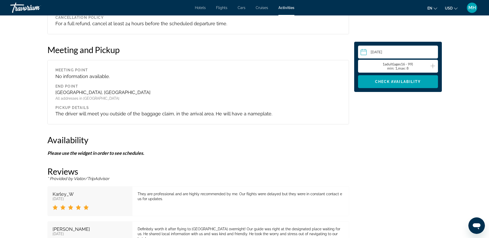
scroll to position [593, 0]
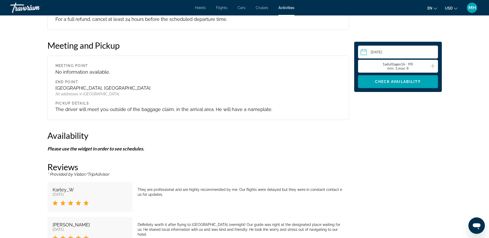
click at [286, 8] on span "Activities" at bounding box center [287, 8] width 16 height 4
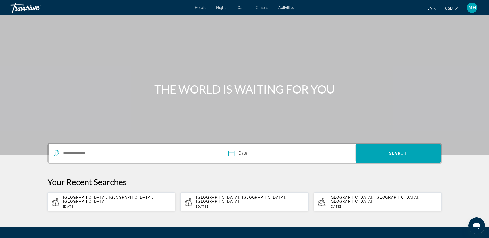
click at [472, 10] on div "MH" at bounding box center [472, 8] width 10 height 10
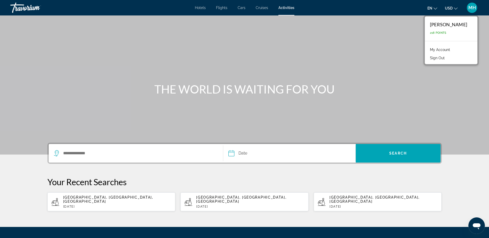
click at [446, 50] on link "My Account" at bounding box center [440, 49] width 25 height 7
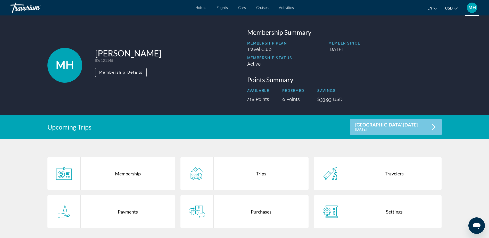
click at [258, 211] on div "Purchases" at bounding box center [261, 212] width 95 height 33
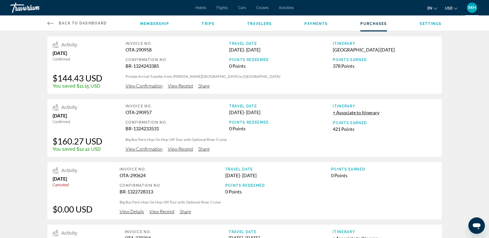
click at [136, 84] on span "View Confirmation" at bounding box center [144, 86] width 37 height 6
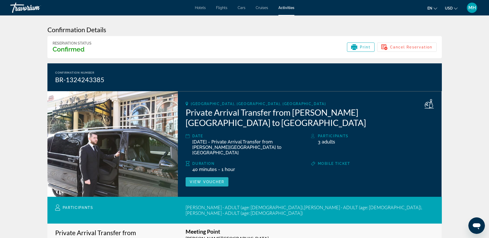
click at [208, 180] on span "View Voucher" at bounding box center [207, 182] width 35 height 4
click at [411, 47] on span "Cancel Reservation" at bounding box center [411, 47] width 43 height 4
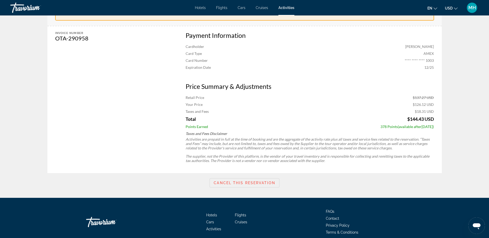
scroll to position [244, 0]
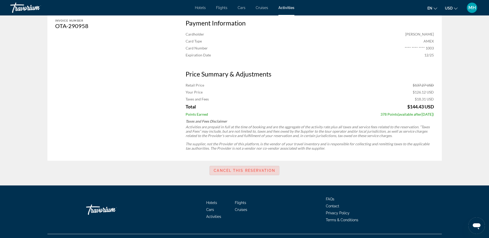
click at [242, 169] on span "Cancel this reservation" at bounding box center [244, 171] width 61 height 4
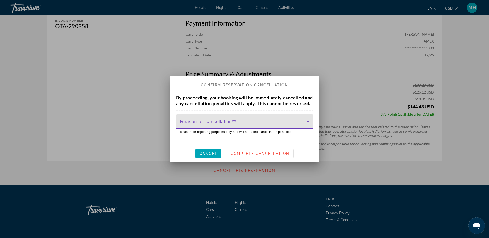
click at [307, 124] on icon at bounding box center [308, 122] width 6 height 6
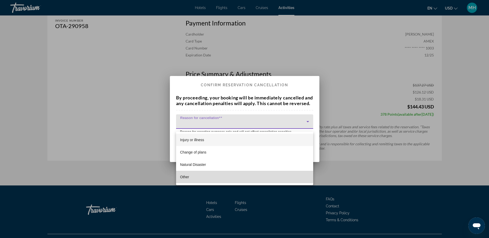
click at [187, 177] on span "Other" at bounding box center [184, 177] width 9 height 6
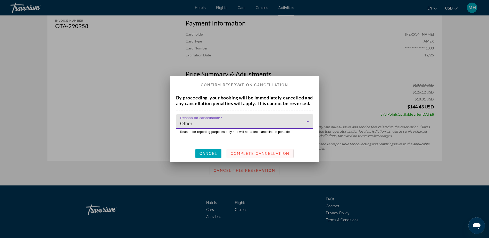
click at [265, 155] on span "Complete Cancellation" at bounding box center [260, 154] width 59 height 4
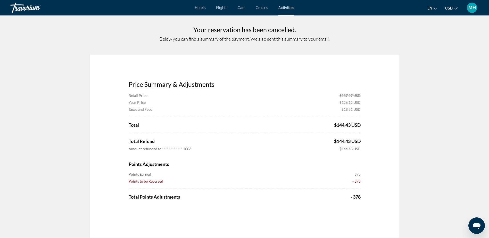
click at [286, 8] on span "Activities" at bounding box center [287, 8] width 16 height 4
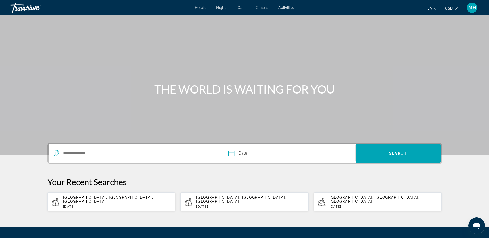
click at [119, 200] on div "[GEOGRAPHIC_DATA], [GEOGRAPHIC_DATA], [GEOGRAPHIC_DATA] [DATE]" at bounding box center [117, 202] width 108 height 13
type input "**********"
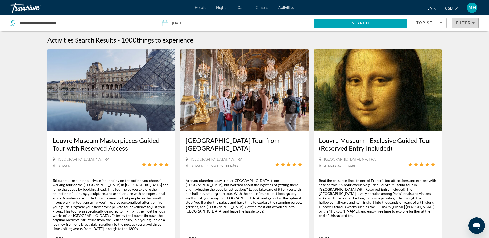
click at [475, 23] on span "Filters" at bounding box center [466, 23] width 26 height 12
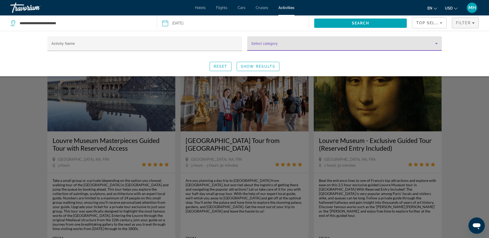
click at [435, 42] on icon "Search widget" at bounding box center [437, 44] width 6 height 6
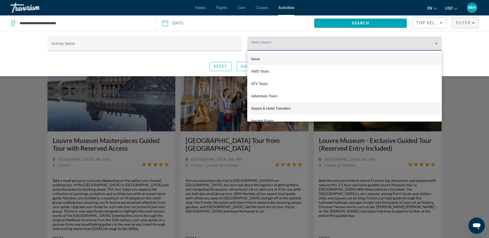
click at [274, 107] on span "Airport & Hotel Transfers" at bounding box center [271, 109] width 39 height 6
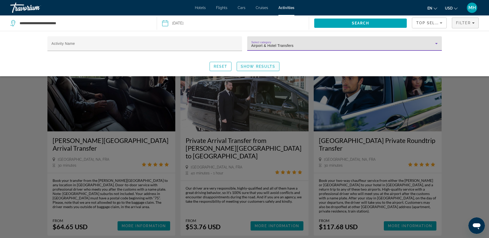
click at [258, 64] on span "Search widget" at bounding box center [258, 66] width 42 height 12
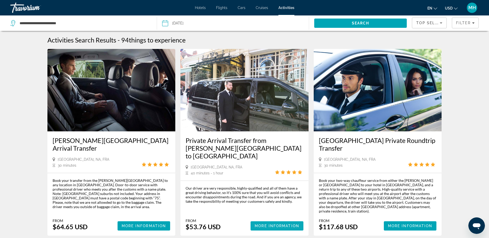
click at [274, 224] on span "More Information" at bounding box center [277, 226] width 45 height 4
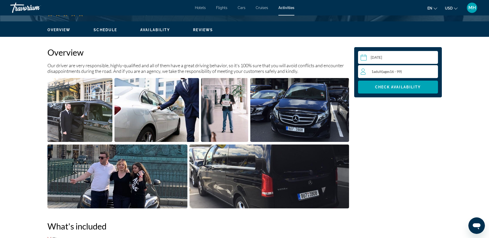
scroll to position [155, 0]
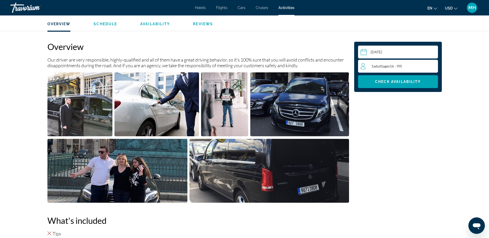
click at [423, 64] on div "1 Adult Adults ( ages [DEMOGRAPHIC_DATA])" at bounding box center [399, 66] width 77 height 6
click at [433, 67] on icon "Increment adults" at bounding box center [433, 66] width 5 height 5
click at [389, 81] on span "Check Availability" at bounding box center [398, 82] width 46 height 4
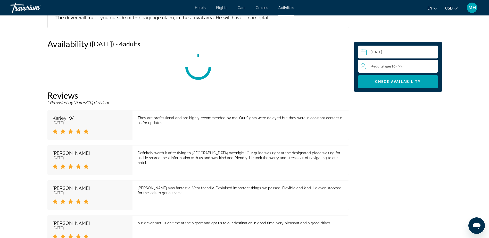
scroll to position [688, 0]
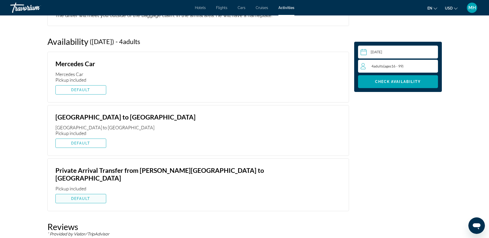
click at [82, 197] on span "DEFAULT" at bounding box center [80, 199] width 19 height 4
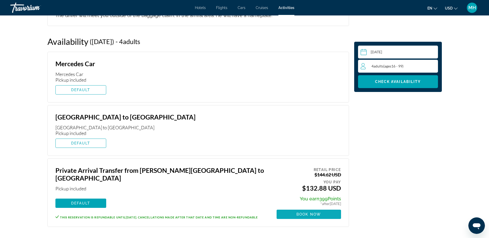
click at [305, 208] on span "Main content" at bounding box center [309, 214] width 65 height 12
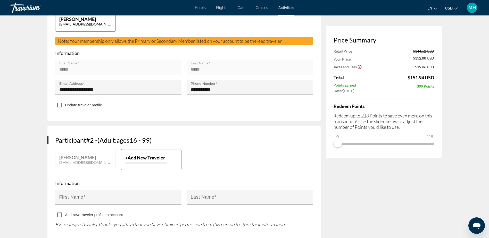
scroll to position [181, 0]
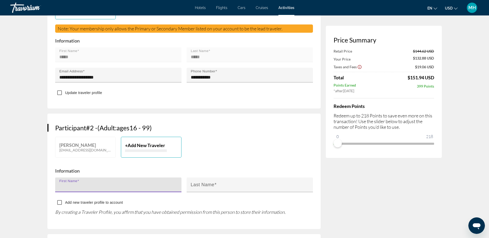
click at [123, 184] on input "First Name" at bounding box center [119, 187] width 121 height 6
type input "*****"
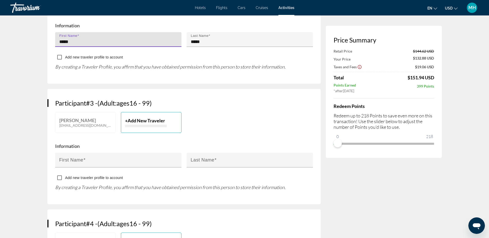
scroll to position [335, 0]
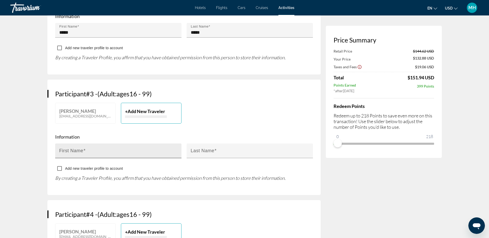
click at [85, 148] on span "Main content" at bounding box center [84, 150] width 2 height 5
click at [85, 150] on input "First Name" at bounding box center [119, 153] width 121 height 6
click at [71, 148] on mat-label "First Name" at bounding box center [71, 150] width 24 height 5
click at [71, 150] on input "First Name" at bounding box center [119, 153] width 121 height 6
type input "******"
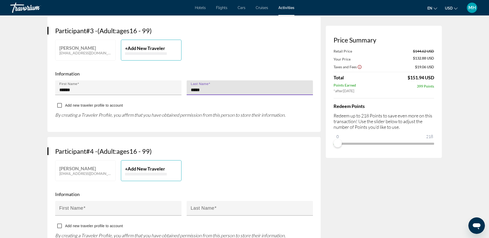
scroll to position [413, 0]
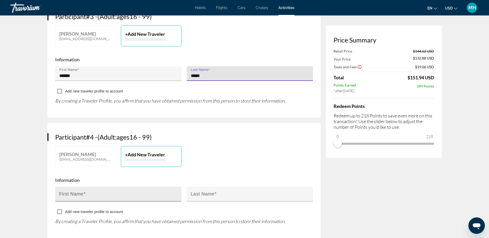
type input "*****"
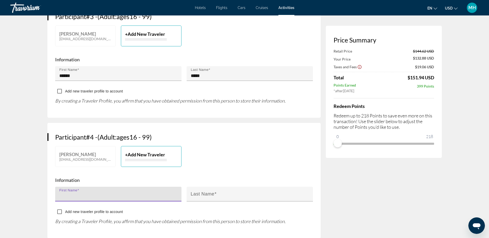
click at [89, 194] on input "First Name" at bounding box center [119, 197] width 121 height 6
type input "******"
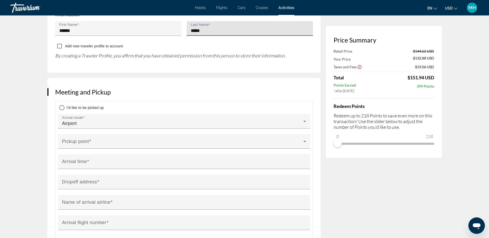
scroll to position [593, 0]
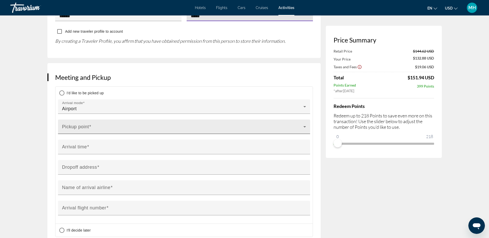
type input "*****"
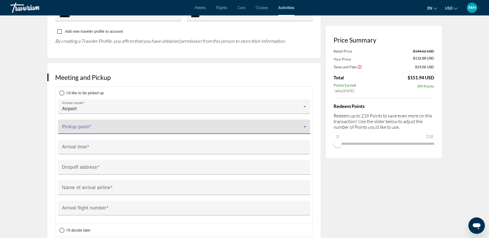
click at [217, 126] on span "Main content" at bounding box center [182, 129] width 241 height 6
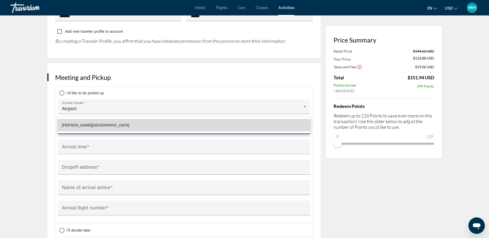
click at [92, 124] on span "[PERSON_NAME][GEOGRAPHIC_DATA]" at bounding box center [95, 125] width 67 height 6
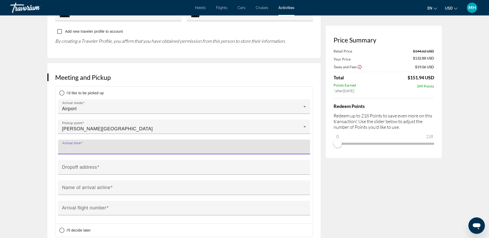
click at [126, 146] on input "Arrival time" at bounding box center [185, 149] width 247 height 6
click at [93, 146] on input "****" at bounding box center [185, 149] width 247 height 6
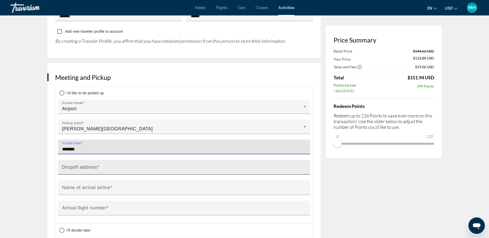
type input "*******"
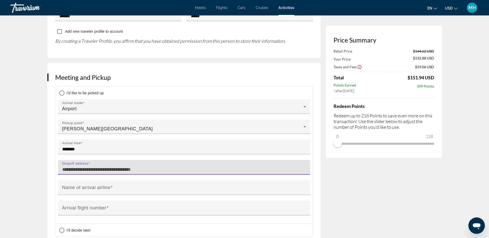
click at [108, 167] on input "Dropoff address" at bounding box center [185, 170] width 247 height 6
click at [63, 167] on input "Dropoff address" at bounding box center [185, 170] width 247 height 6
paste input "**********"
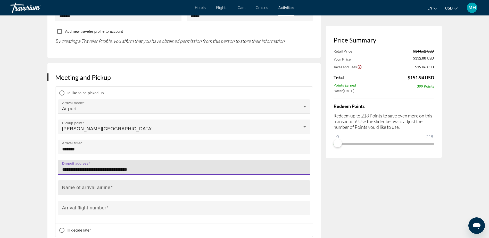
type input "**********"
click at [78, 185] on mat-label "Name of arrival airline" at bounding box center [86, 187] width 49 height 5
click at [78, 187] on input "Name of arrival airline" at bounding box center [185, 190] width 247 height 6
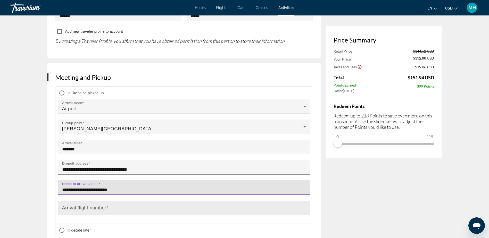
type input "**********"
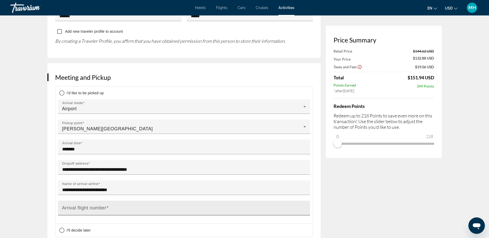
click at [72, 206] on mat-label "Arrival flight number" at bounding box center [84, 208] width 44 height 5
click at [72, 207] on input "Arrival flight number" at bounding box center [185, 210] width 247 height 6
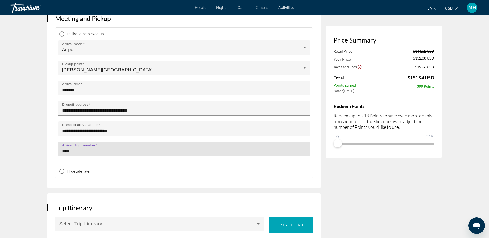
scroll to position [697, 0]
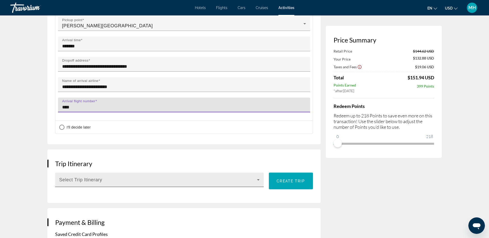
type input "****"
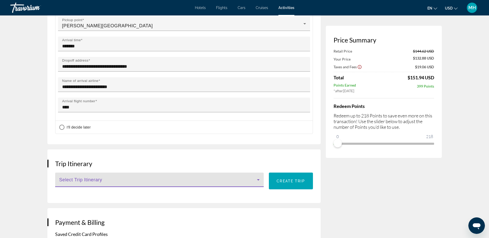
click at [238, 179] on span "Main content" at bounding box center [158, 182] width 198 height 6
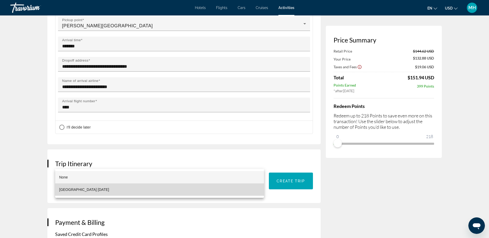
click at [78, 190] on span "[GEOGRAPHIC_DATA] [DATE]" at bounding box center [84, 190] width 50 height 6
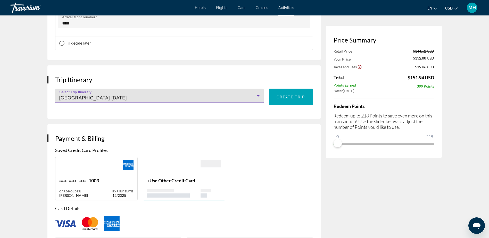
scroll to position [800, 0]
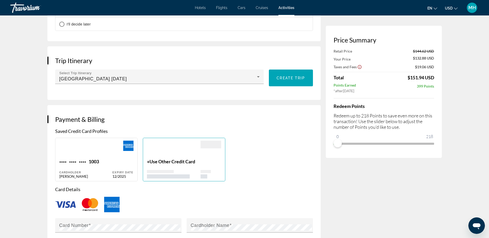
click at [75, 159] on span "****" at bounding box center [72, 162] width 7 height 7
type input "*****"
type input "**********"
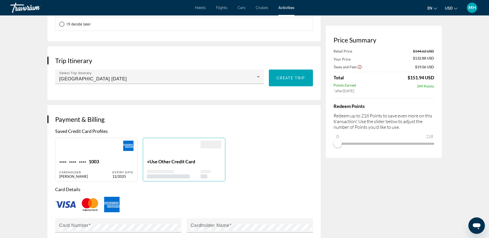
type input "**********"
type input "*****"
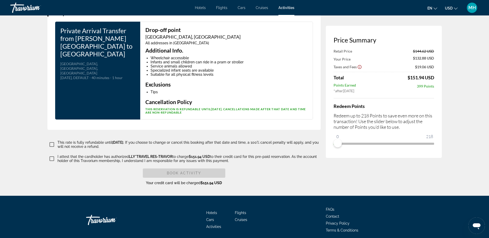
scroll to position [1171, 0]
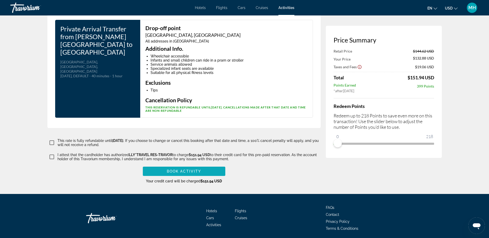
click at [176, 170] on span "Book Activity" at bounding box center [184, 172] width 34 height 4
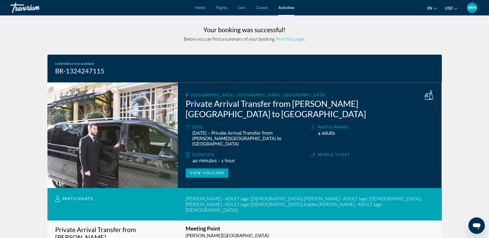
click at [291, 40] on span "Print this page" at bounding box center [290, 39] width 28 height 6
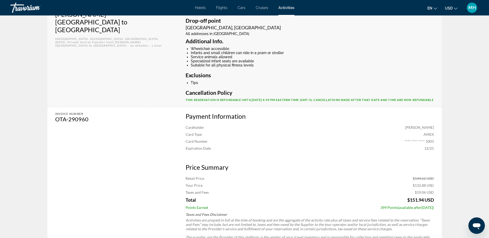
scroll to position [232, 0]
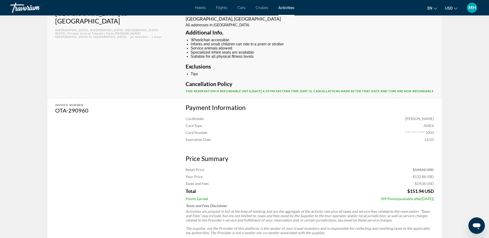
click at [284, 7] on span "Activities" at bounding box center [287, 8] width 16 height 4
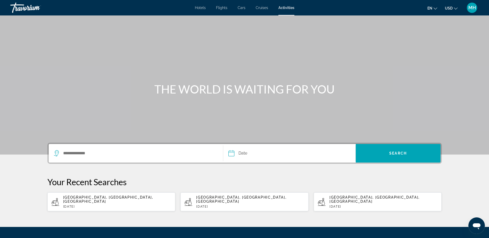
click at [474, 7] on span "MH" at bounding box center [472, 7] width 7 height 5
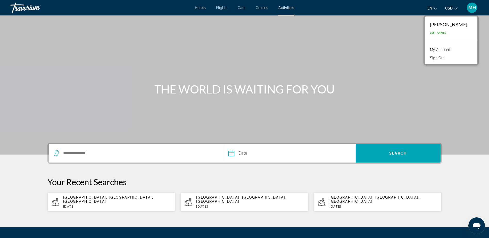
click at [449, 49] on link "My Account" at bounding box center [440, 49] width 25 height 7
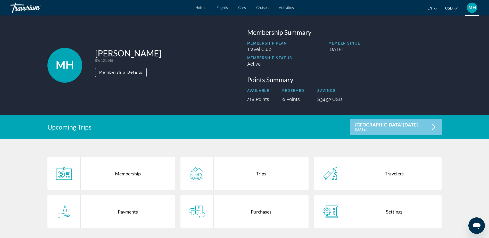
click at [261, 212] on div "Purchases" at bounding box center [261, 212] width 95 height 33
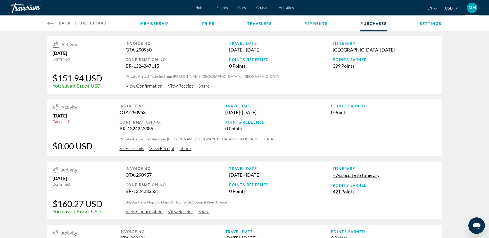
click at [177, 85] on span "View Receipt" at bounding box center [180, 86] width 25 height 6
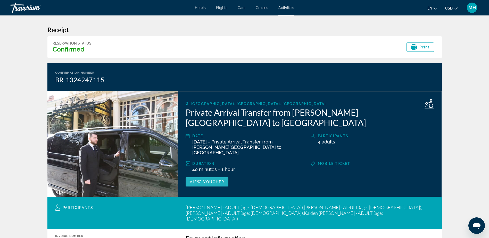
click at [213, 180] on span "View Voucher" at bounding box center [207, 182] width 35 height 4
click at [287, 9] on span "Activities" at bounding box center [287, 8] width 16 height 4
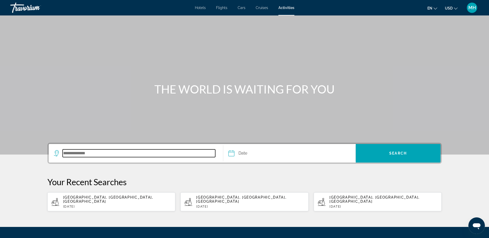
click at [143, 154] on input "Search destination" at bounding box center [139, 154] width 153 height 8
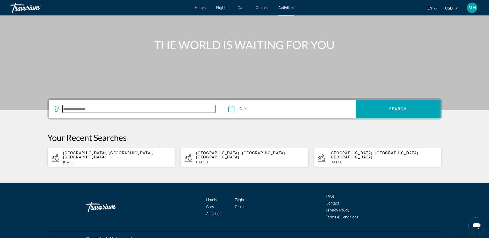
scroll to position [48, 0]
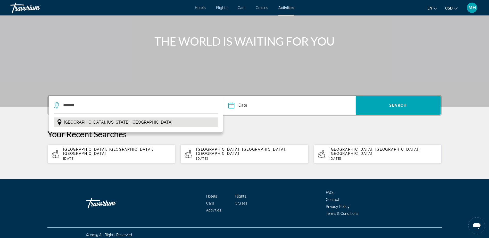
click at [77, 122] on span "[GEOGRAPHIC_DATA], [US_STATE], [GEOGRAPHIC_DATA]" at bounding box center [118, 122] width 109 height 7
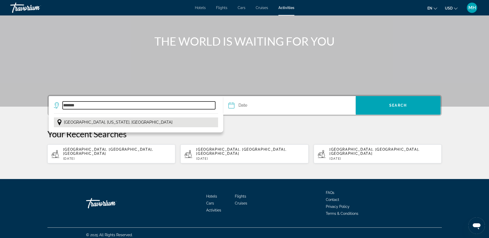
type input "**********"
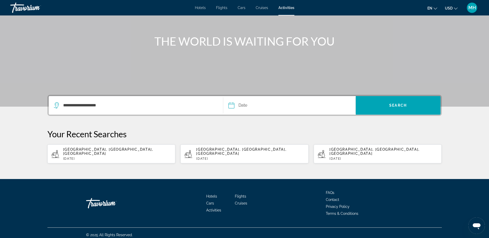
click at [286, 105] on input "Date" at bounding box center [260, 106] width 66 height 20
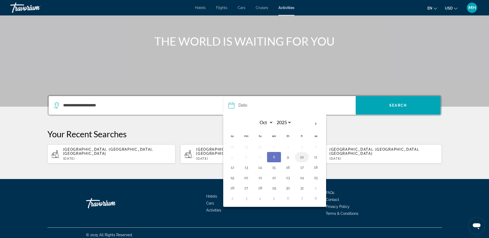
click at [304, 157] on button "10" at bounding box center [302, 157] width 8 height 7
type input "**********"
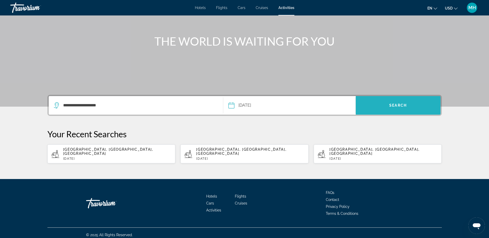
click at [403, 105] on span "Search" at bounding box center [399, 105] width 18 height 4
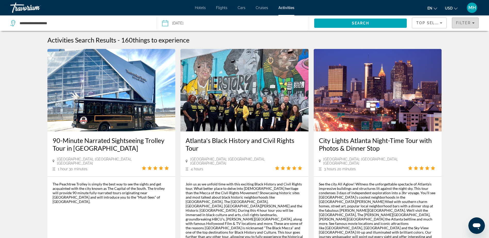
click at [473, 22] on icon "Filters" at bounding box center [473, 23] width 3 height 3
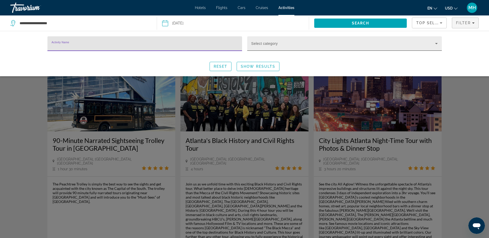
click at [437, 43] on icon "Search widget" at bounding box center [437, 43] width 3 height 1
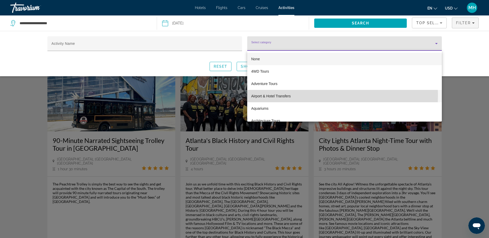
click at [264, 95] on span "Airport & Hotel Transfers" at bounding box center [271, 96] width 39 height 6
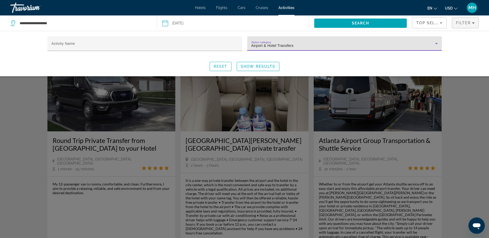
click at [254, 67] on span "Show Results" at bounding box center [258, 67] width 35 height 4
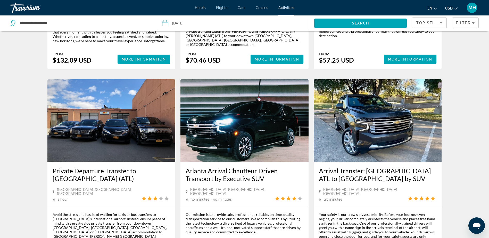
scroll to position [413, 0]
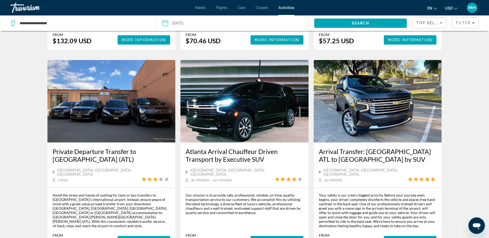
click at [144, 238] on span "More Information" at bounding box center [144, 241] width 45 height 4
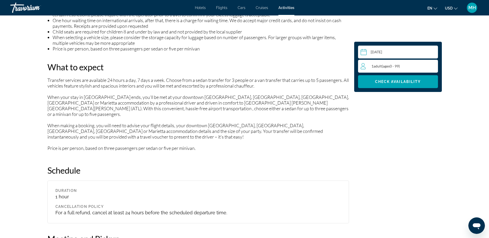
scroll to position [490, 0]
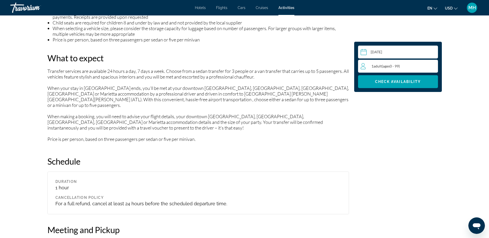
click at [429, 67] on div "1 Adult Adults ( ages [DEMOGRAPHIC_DATA])" at bounding box center [399, 66] width 77 height 6
click at [433, 66] on icon "Increment adults" at bounding box center [433, 66] width 5 height 5
click at [401, 82] on span "Check Availability" at bounding box center [398, 82] width 46 height 4
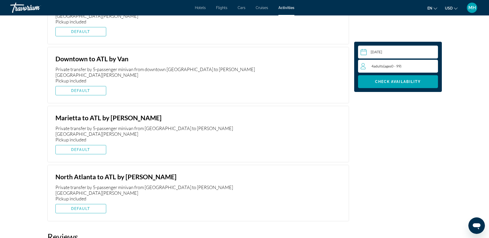
scroll to position [897, 0]
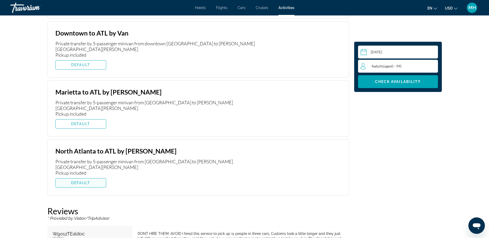
click at [78, 181] on span "DEFAULT" at bounding box center [80, 183] width 19 height 4
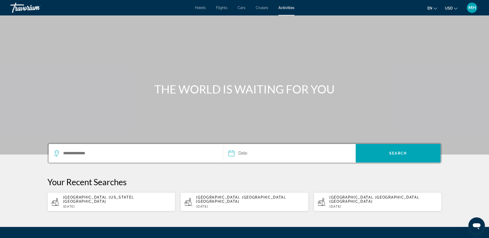
click at [101, 199] on span "[GEOGRAPHIC_DATA], [US_STATE], [GEOGRAPHIC_DATA]" at bounding box center [98, 200] width 71 height 8
type input "**********"
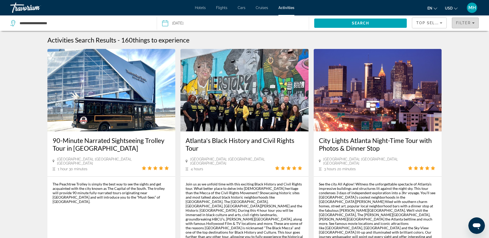
click at [470, 25] on span "Filters" at bounding box center [466, 23] width 26 height 12
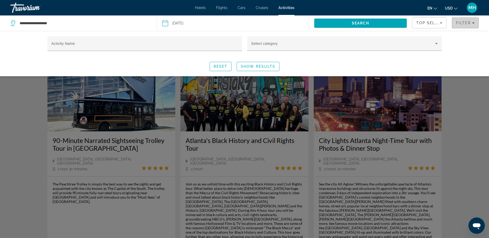
click at [475, 24] on span "Filters" at bounding box center [466, 23] width 26 height 12
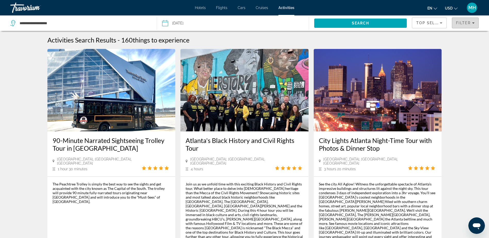
click at [474, 22] on icon "Filters" at bounding box center [473, 23] width 3 height 3
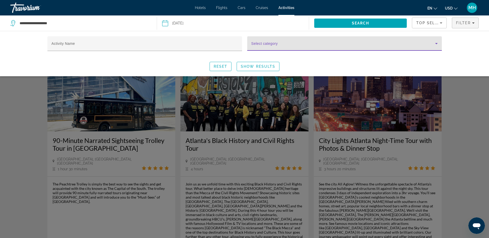
click at [437, 45] on icon "Search widget" at bounding box center [437, 44] width 6 height 6
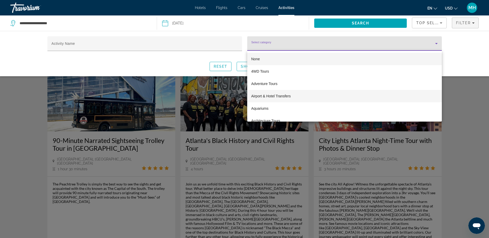
click at [276, 96] on span "Airport & Hotel Transfers" at bounding box center [271, 96] width 39 height 6
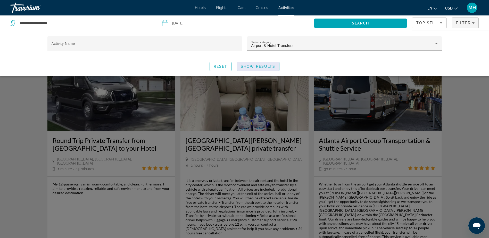
click at [253, 65] on span "Show Results" at bounding box center [258, 67] width 35 height 4
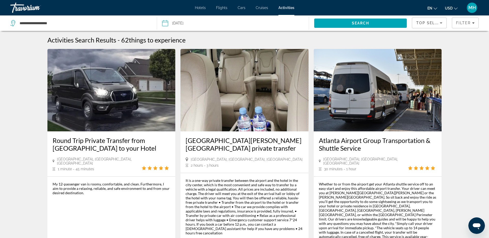
click at [284, 6] on span "Activities" at bounding box center [287, 8] width 16 height 4
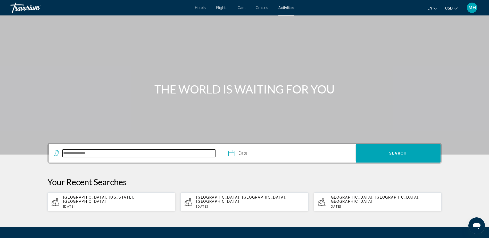
click at [108, 151] on input "Search destination" at bounding box center [139, 154] width 153 height 8
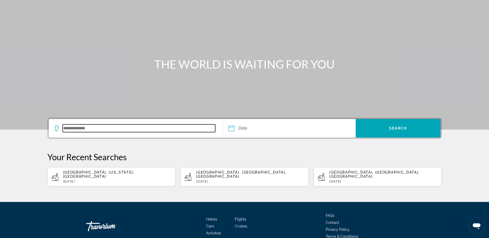
scroll to position [48, 0]
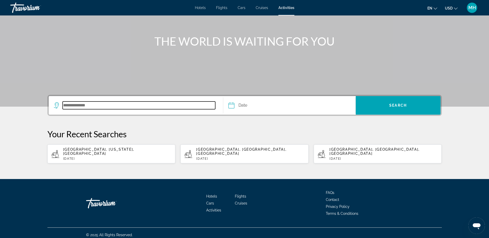
click at [116, 103] on input "Search destination" at bounding box center [139, 106] width 153 height 8
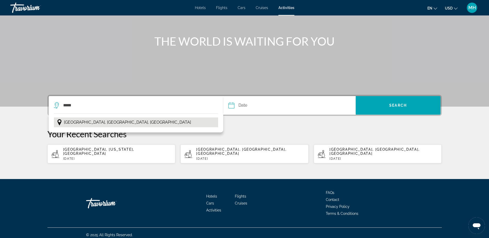
click at [104, 122] on span "[GEOGRAPHIC_DATA], [GEOGRAPHIC_DATA], [GEOGRAPHIC_DATA]" at bounding box center [127, 122] width 127 height 7
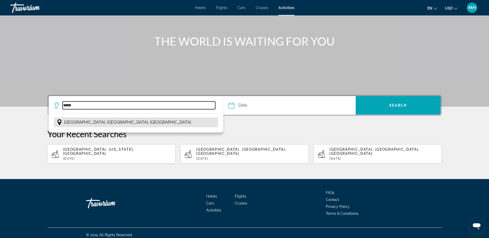
type input "**********"
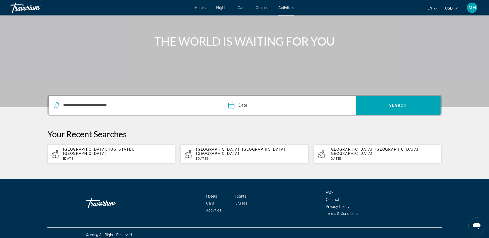
click at [255, 106] on input "Date" at bounding box center [260, 106] width 66 height 20
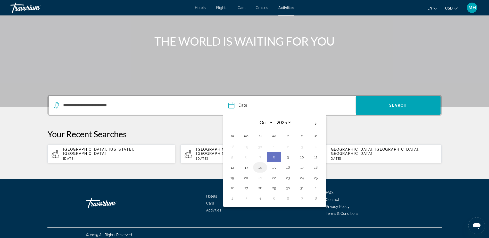
click at [261, 168] on button "14" at bounding box center [260, 167] width 8 height 7
type input "**********"
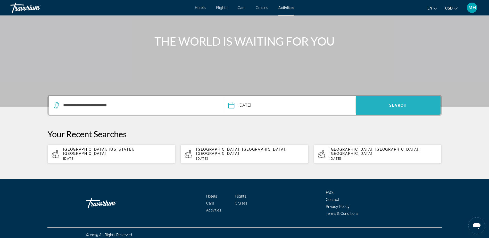
click at [390, 103] on span "Search" at bounding box center [398, 105] width 85 height 12
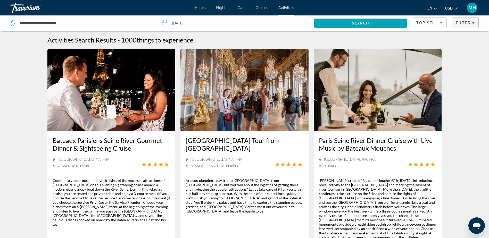
click at [474, 23] on icon "Filters" at bounding box center [473, 22] width 3 height 1
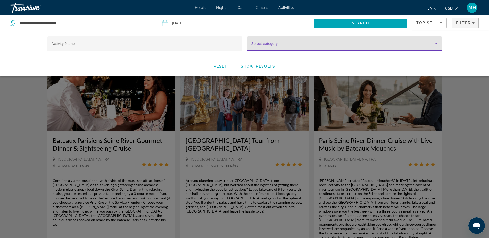
click at [436, 45] on icon "Search widget" at bounding box center [437, 44] width 6 height 6
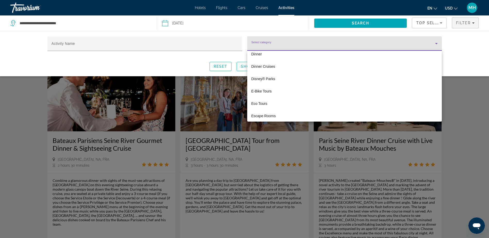
scroll to position [516, 0]
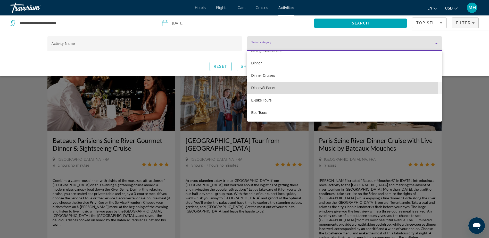
click at [267, 86] on span "Disney® Parks" at bounding box center [264, 88] width 24 height 6
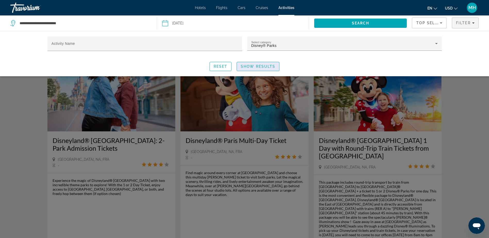
click at [268, 66] on span "Show Results" at bounding box center [258, 67] width 35 height 4
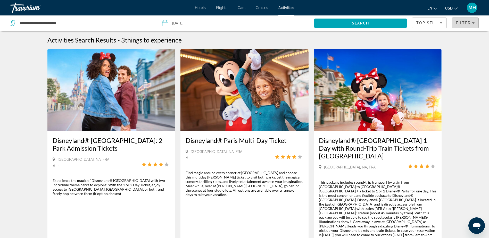
click at [473, 23] on icon "Filters" at bounding box center [473, 22] width 3 height 1
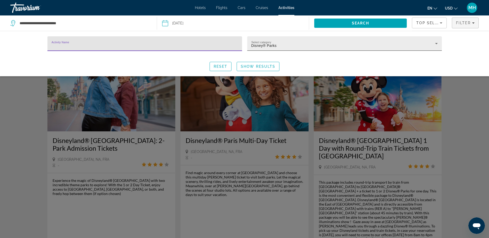
click at [438, 44] on icon "Search widget" at bounding box center [437, 44] width 6 height 6
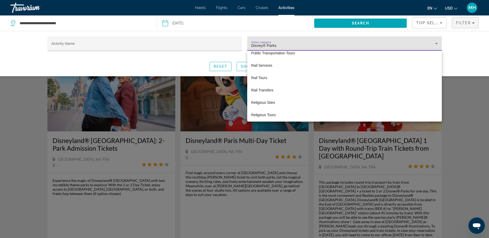
scroll to position [1340, 0]
click at [459, 51] on div at bounding box center [244, 119] width 489 height 238
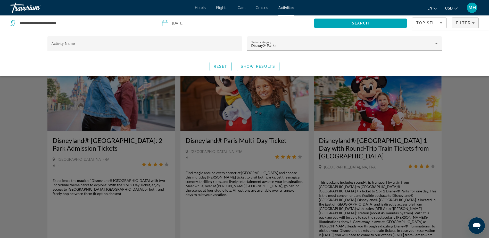
click at [375, 58] on div "Activity Name Select category Disney® Parks Reset Show Results" at bounding box center [244, 53] width 415 height 35
click at [260, 64] on span "Search widget" at bounding box center [258, 66] width 42 height 12
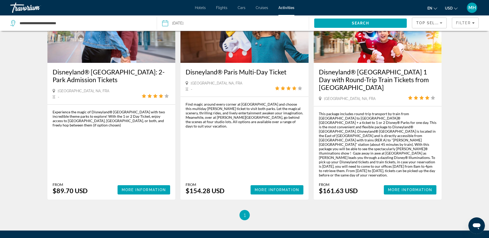
scroll to position [77, 0]
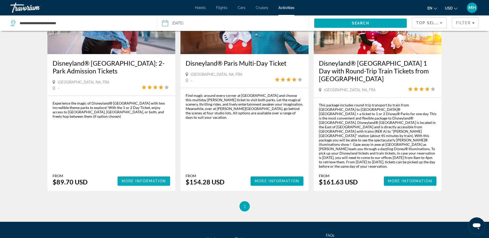
click at [139, 179] on span "More Information" at bounding box center [144, 181] width 45 height 4
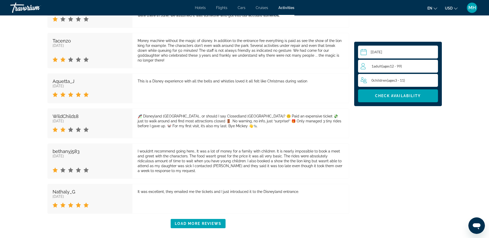
scroll to position [1084, 0]
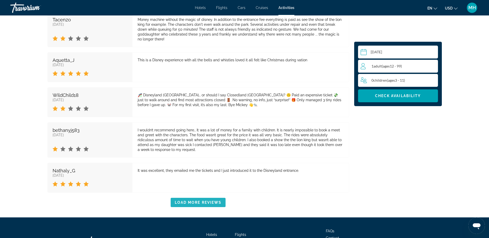
click at [199, 201] on span "Load More Reviews" at bounding box center [198, 203] width 47 height 4
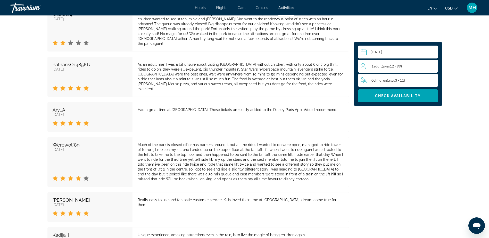
scroll to position [1393, 0]
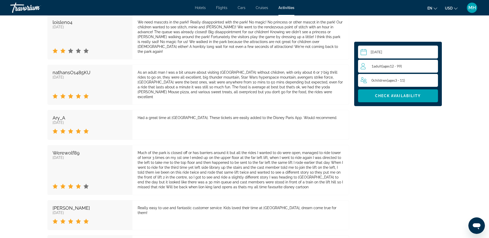
click at [173, 206] on div "Really easy to use and fantastic customer service. Kids loved their time at [GE…" at bounding box center [241, 211] width 206 height 10
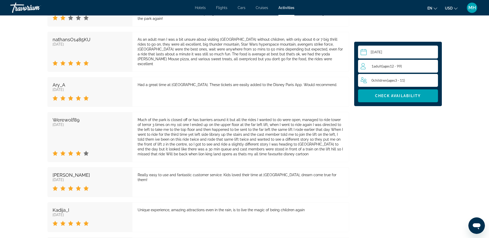
scroll to position [1419, 0]
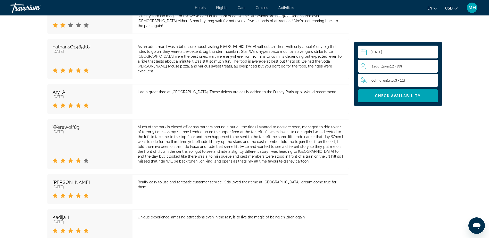
click at [425, 64] on div "1 Adult Adults ( ages [DEMOGRAPHIC_DATA])" at bounding box center [399, 66] width 77 height 6
click at [432, 65] on icon "Increment adults" at bounding box center [433, 66] width 5 height 6
click at [433, 79] on icon "Increment children" at bounding box center [433, 80] width 5 height 5
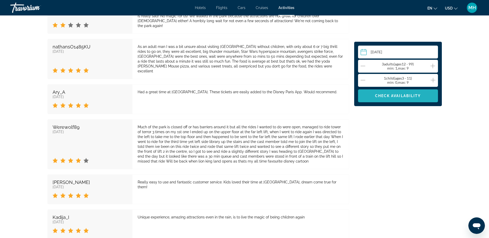
click at [383, 94] on span "Check Availability" at bounding box center [398, 96] width 46 height 4
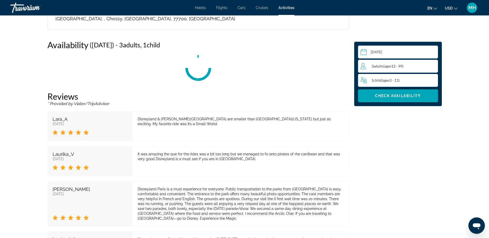
scroll to position [810, 0]
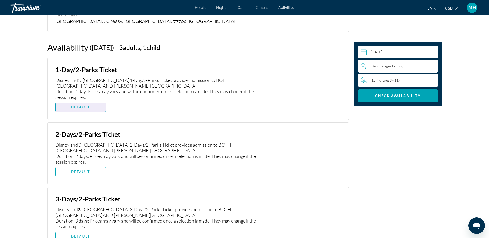
click at [83, 105] on span "DEFAULT" at bounding box center [80, 107] width 19 height 4
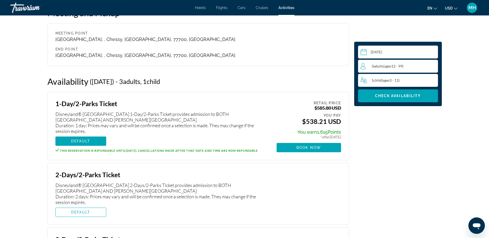
scroll to position [785, 0]
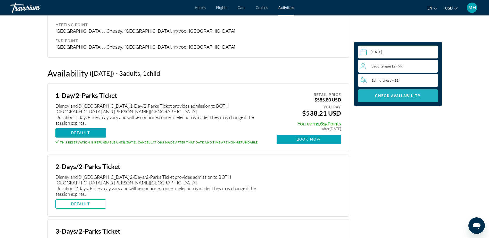
click at [389, 94] on span "Check Availability" at bounding box center [398, 96] width 46 height 4
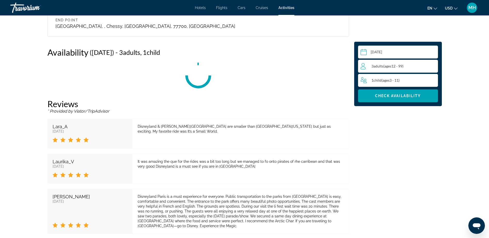
scroll to position [810, 0]
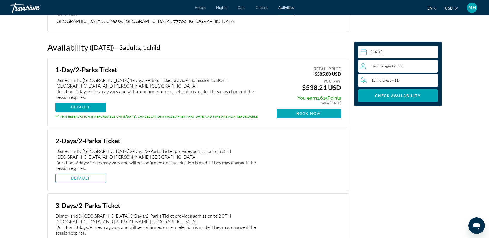
click at [301, 108] on span "Main content" at bounding box center [309, 114] width 65 height 12
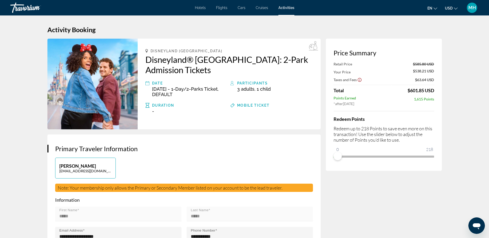
click at [283, 7] on span "Activities" at bounding box center [287, 8] width 16 height 4
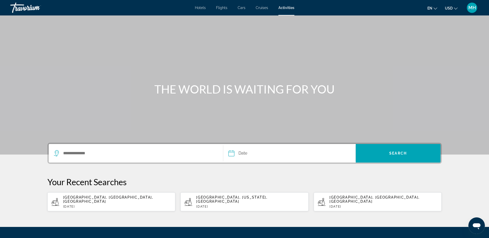
click at [351, 205] on p "[DATE]" at bounding box center [384, 207] width 108 height 4
type input "**********"
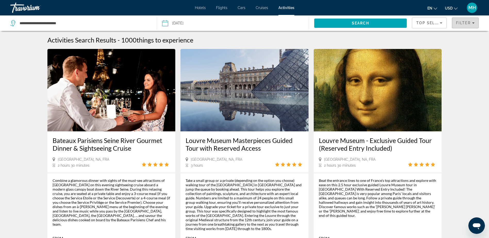
click at [474, 23] on icon "Filters" at bounding box center [473, 22] width 3 height 1
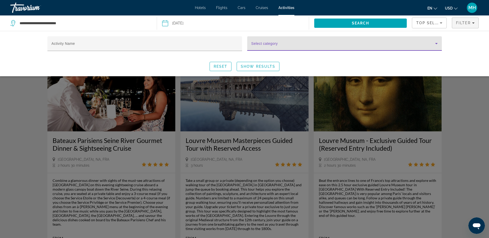
click at [437, 43] on icon "Search widget" at bounding box center [437, 43] width 3 height 1
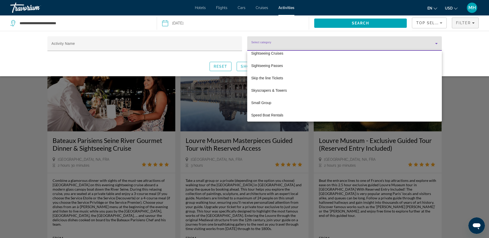
scroll to position [1600, 0]
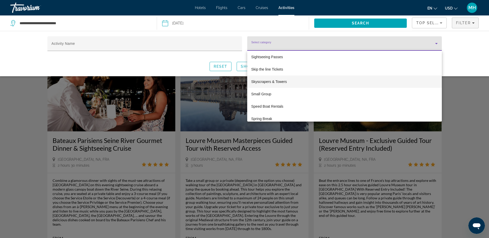
click at [274, 82] on span "Skyscrapers & Towers" at bounding box center [270, 82] width 36 height 6
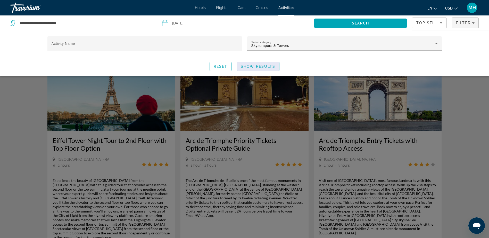
click at [256, 66] on span "Show Results" at bounding box center [258, 67] width 35 height 4
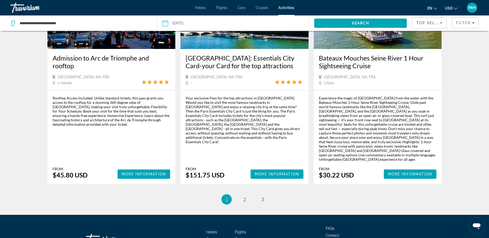
scroll to position [767, 0]
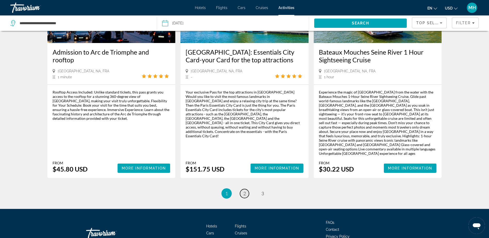
click at [246, 189] on link "page 2" at bounding box center [244, 193] width 9 height 9
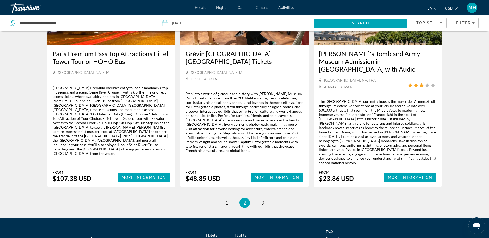
scroll to position [767, 0]
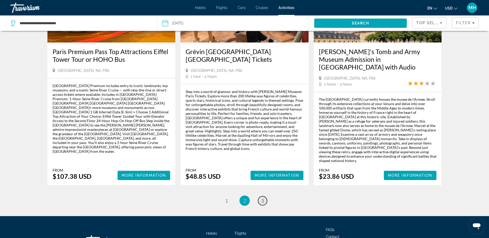
click at [263, 198] on span "3" at bounding box center [263, 201] width 3 height 6
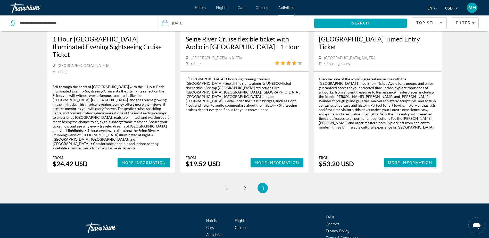
scroll to position [103, 0]
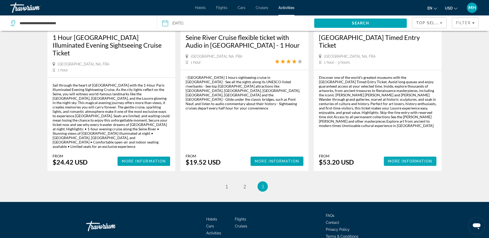
click at [402, 159] on span "More Information" at bounding box center [410, 161] width 45 height 4
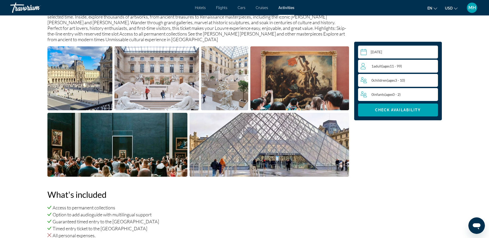
scroll to position [181, 0]
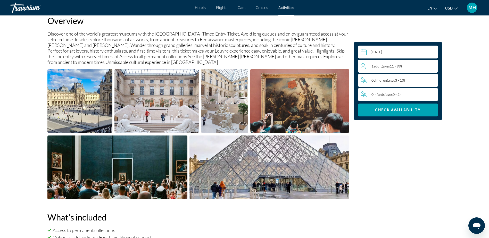
click at [421, 69] on div "1 Adult Adults ( ages [DEMOGRAPHIC_DATA])" at bounding box center [399, 66] width 77 height 6
click at [431, 65] on icon "Increment adults" at bounding box center [433, 66] width 5 height 6
click at [433, 79] on icon "Increment children" at bounding box center [433, 80] width 5 height 6
click at [395, 111] on span "Check Availability" at bounding box center [398, 110] width 46 height 4
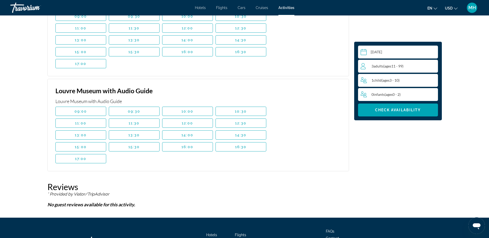
scroll to position [719, 0]
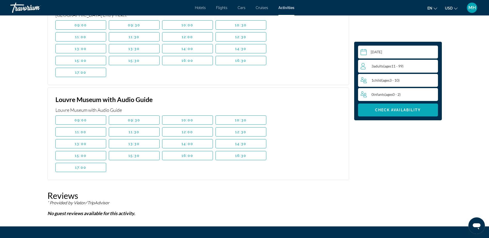
click at [389, 107] on span "Main content" at bounding box center [398, 110] width 80 height 12
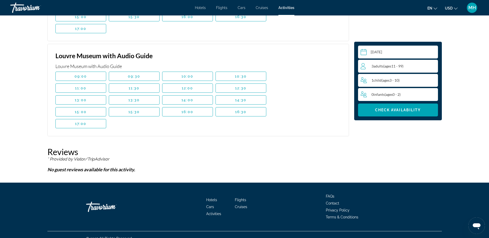
scroll to position [770, 0]
